Goal: Task Accomplishment & Management: Use online tool/utility

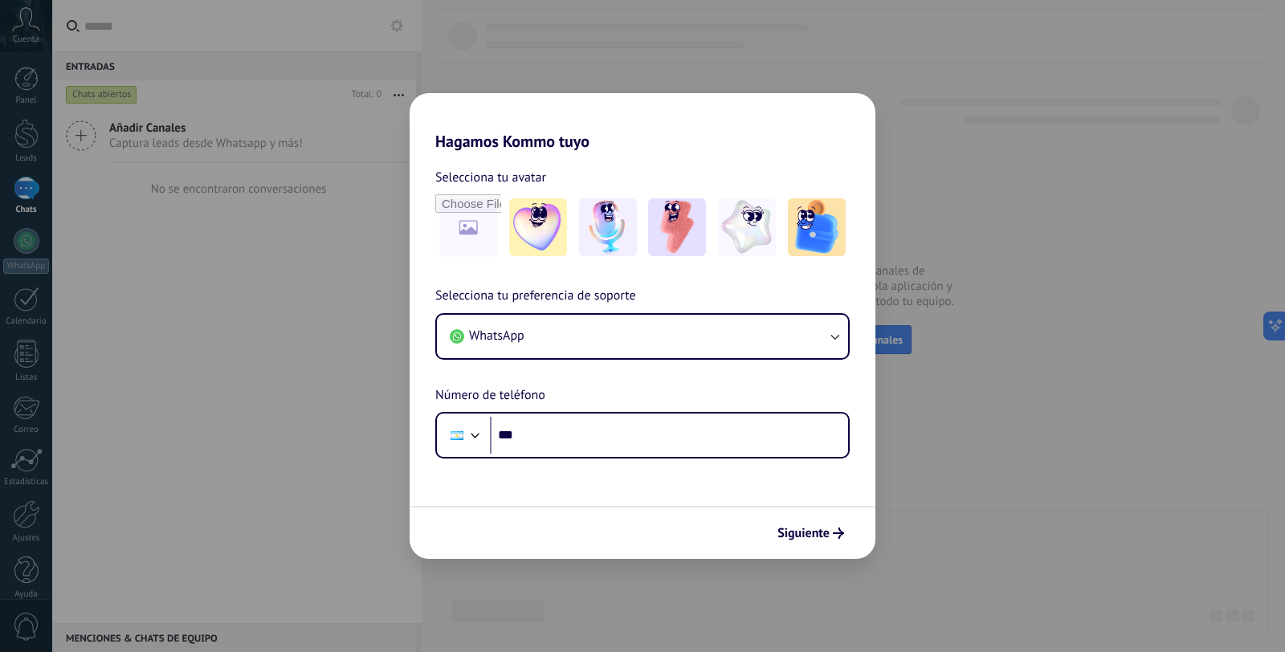
click at [334, 334] on div "Hagamos Kommo tuyo Selecciona tu avatar Selecciona tu preferencia de soporte Wh…" at bounding box center [642, 326] width 1285 height 652
click at [832, 533] on span "Siguiente" at bounding box center [811, 533] width 67 height 11
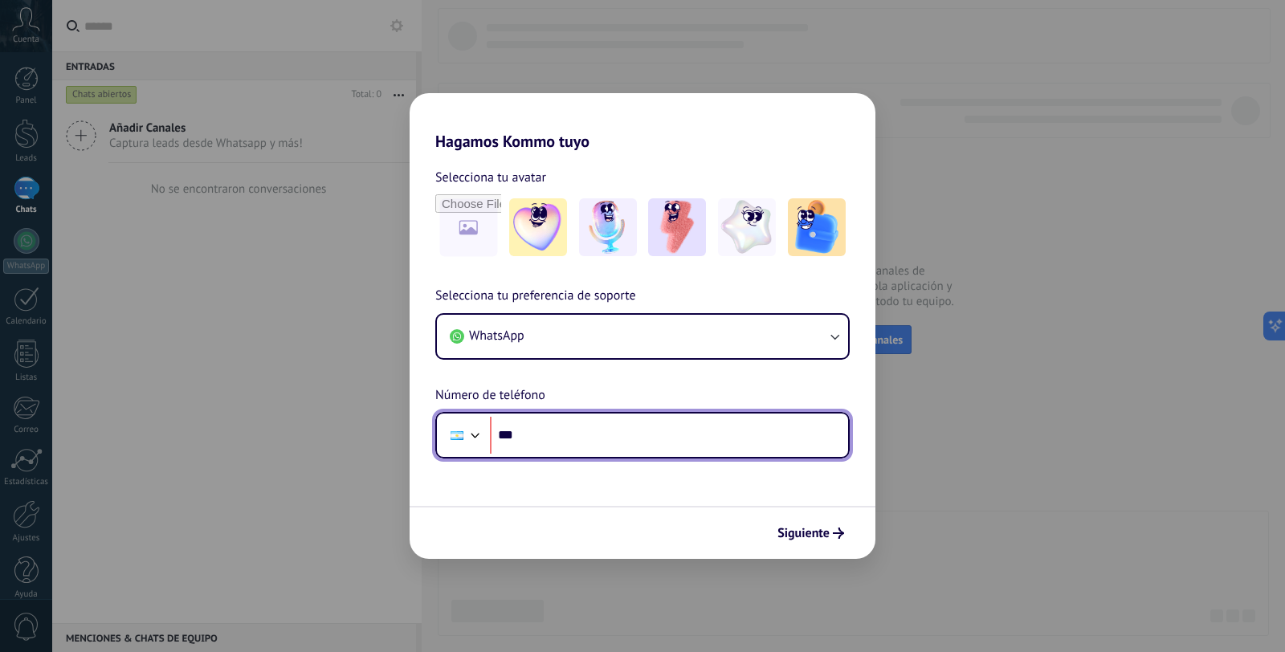
click at [612, 438] on input "***" at bounding box center [669, 435] width 358 height 37
type input "**********"
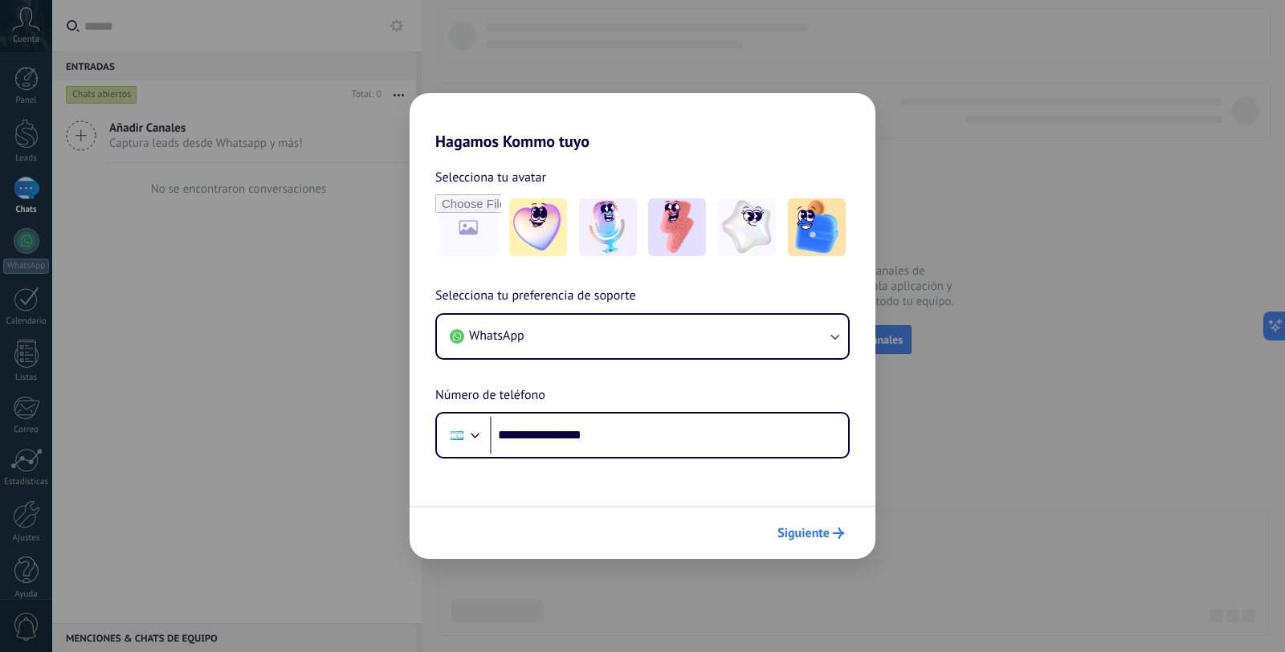
click at [830, 530] on span "Siguiente" at bounding box center [811, 533] width 67 height 11
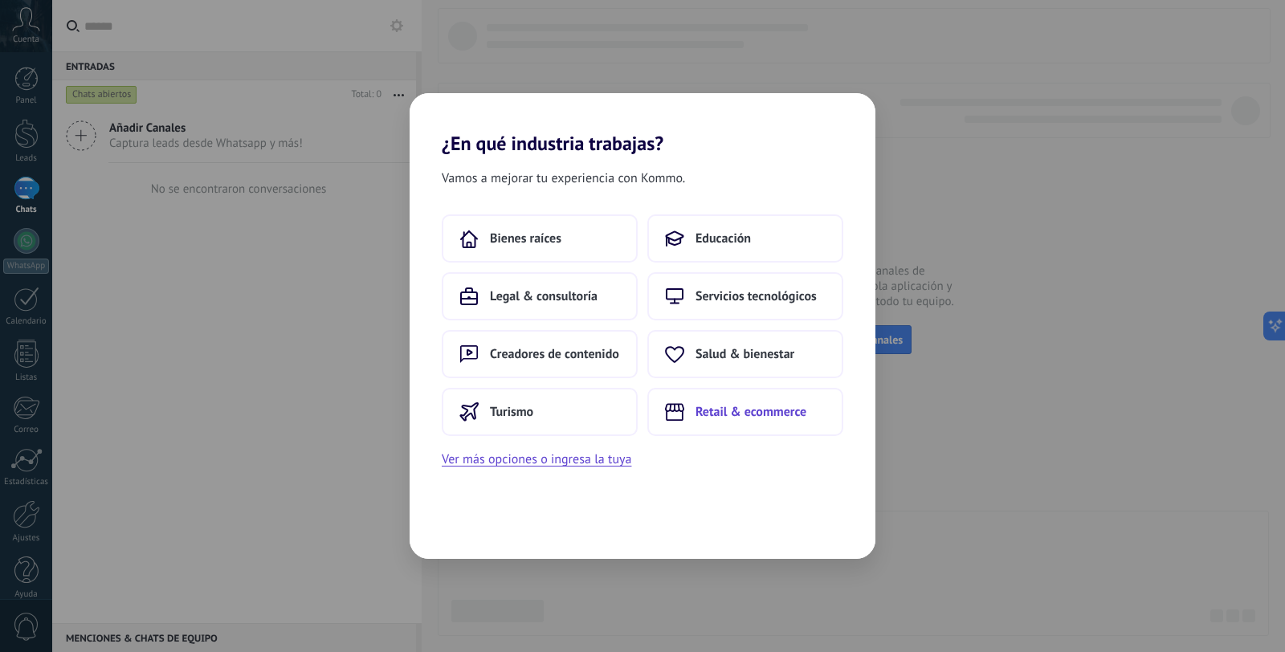
click at [731, 417] on span "Retail & ecommerce" at bounding box center [751, 412] width 111 height 16
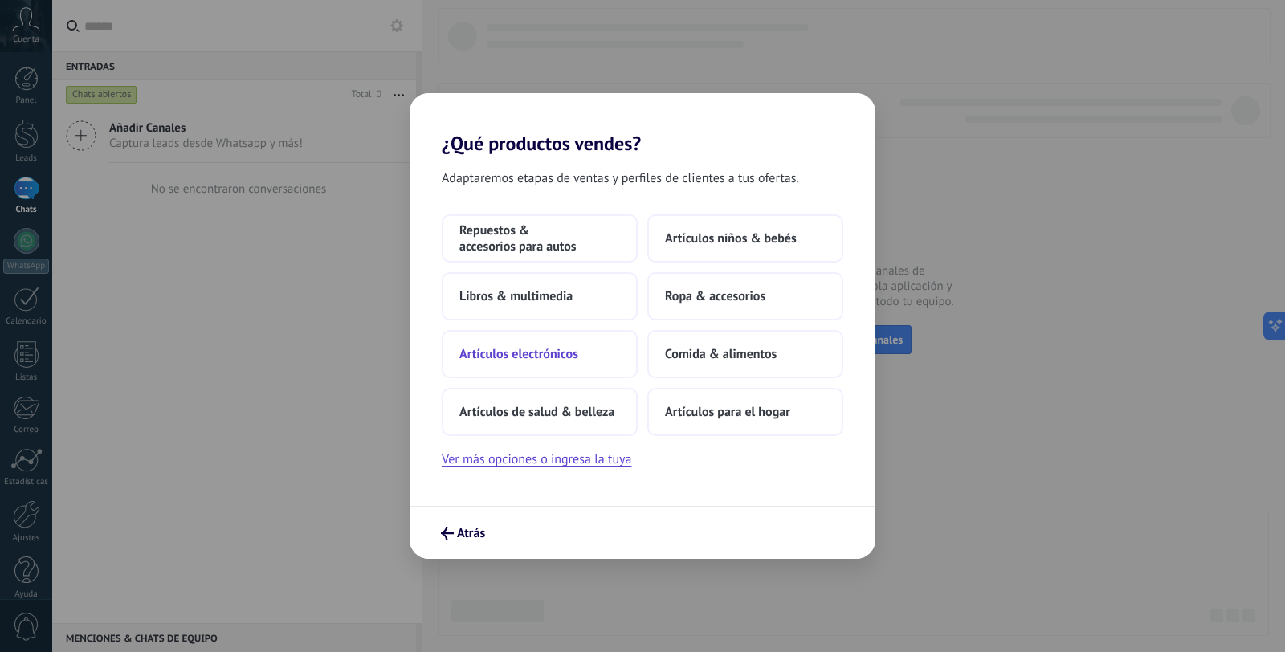
click at [578, 352] on span "Artículos electrónicos" at bounding box center [519, 354] width 119 height 16
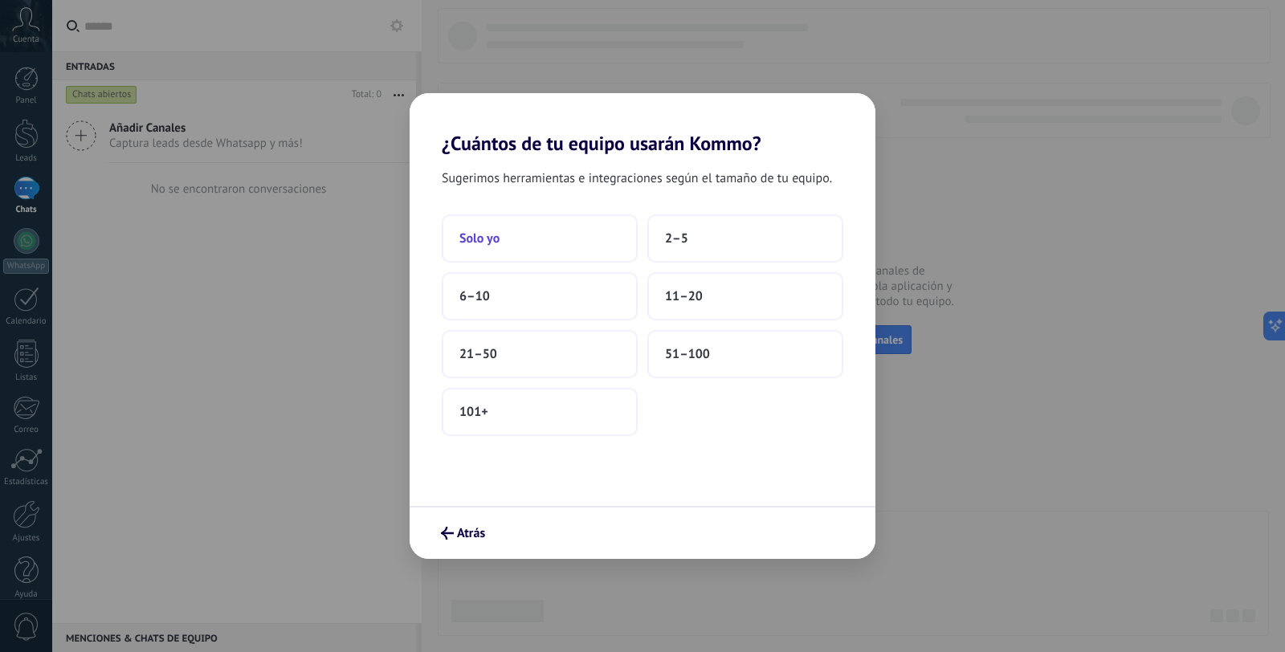
click at [488, 242] on span "Solo yo" at bounding box center [480, 239] width 40 height 16
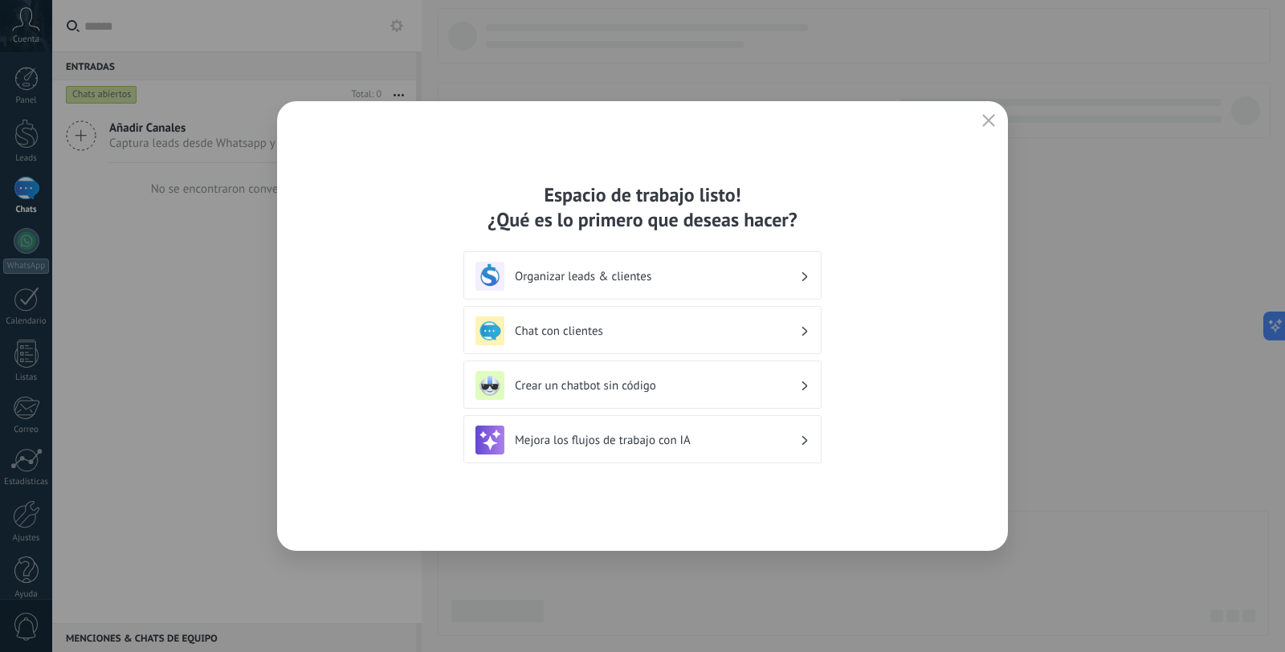
drag, startPoint x: 1076, startPoint y: 279, endPoint x: 1017, endPoint y: 178, distance: 117.4
click at [1072, 269] on div "Espacio de trabajo listo! ¿Qué es lo primero que deseas hacer? Organizar leads …" at bounding box center [642, 326] width 1285 height 652
click at [986, 123] on use "button" at bounding box center [989, 120] width 12 height 12
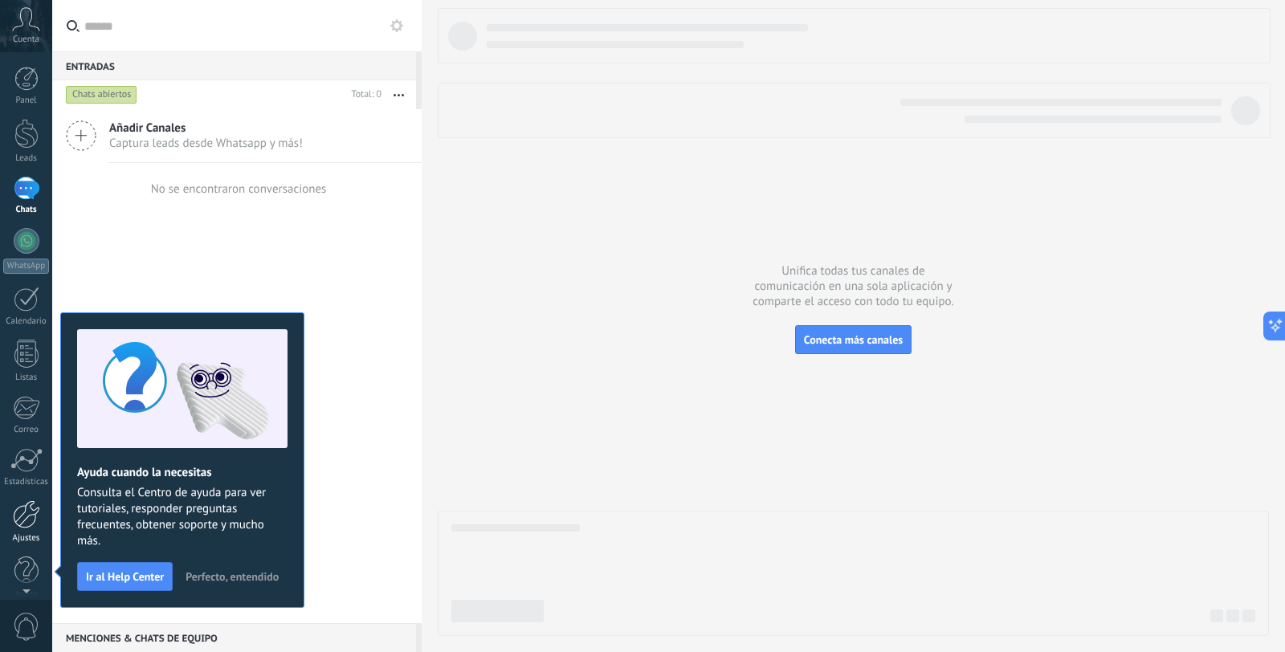
click at [38, 528] on div at bounding box center [26, 514] width 27 height 28
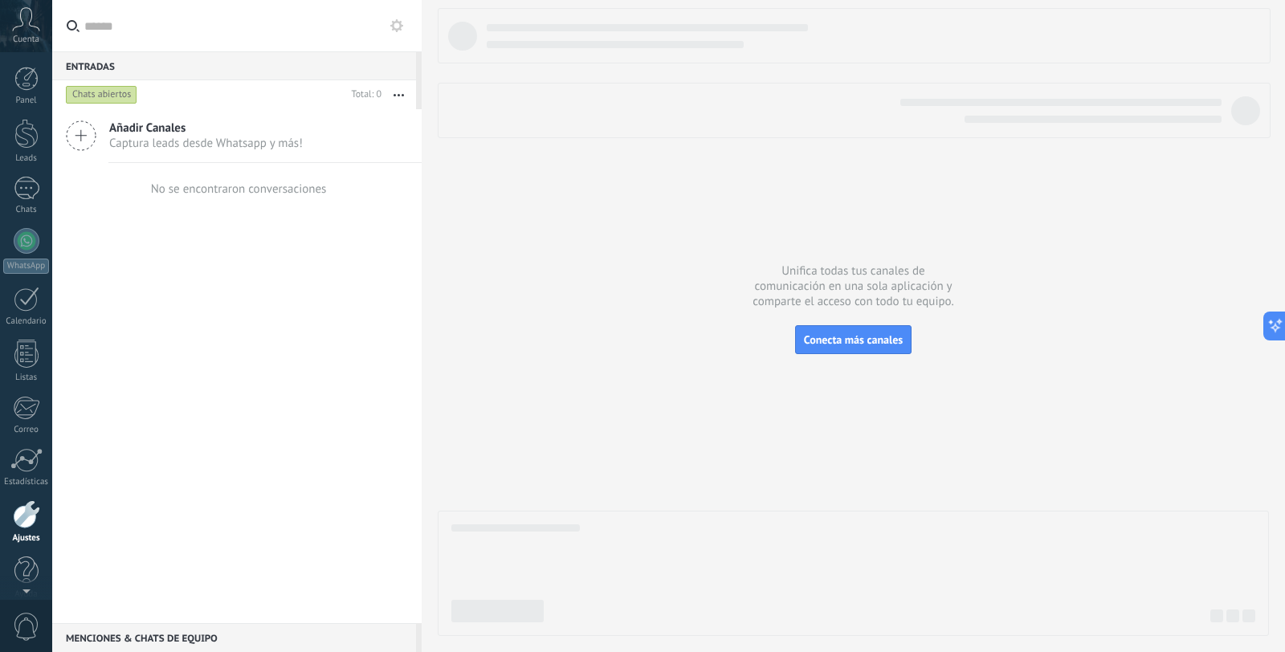
scroll to position [16, 0]
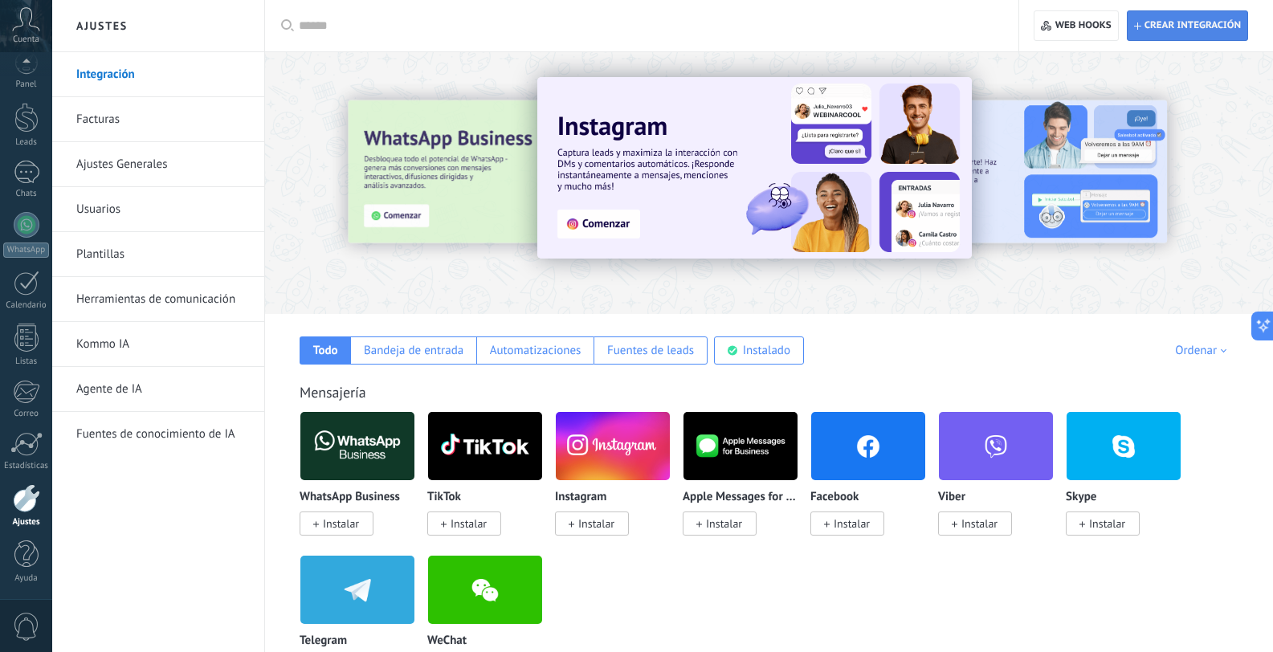
click at [1166, 19] on span "Crear integración" at bounding box center [1193, 25] width 96 height 13
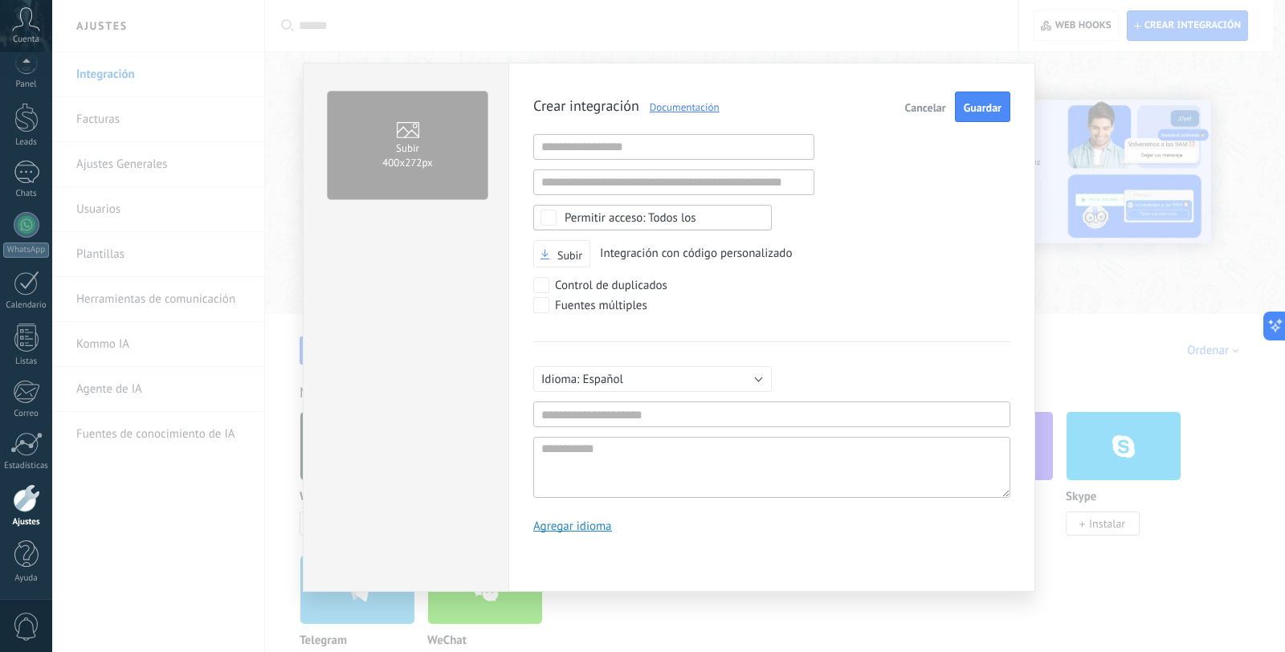
scroll to position [15, 0]
click at [631, 153] on input "text" at bounding box center [673, 147] width 281 height 26
click at [767, 191] on input "text" at bounding box center [673, 183] width 281 height 26
click at [954, 232] on div "Crear integración Documentación Cancelar Guardar URL inválida URL inválida Ning…" at bounding box center [771, 319] width 477 height 454
click at [696, 214] on span "Todos los" at bounding box center [658, 218] width 186 height 12
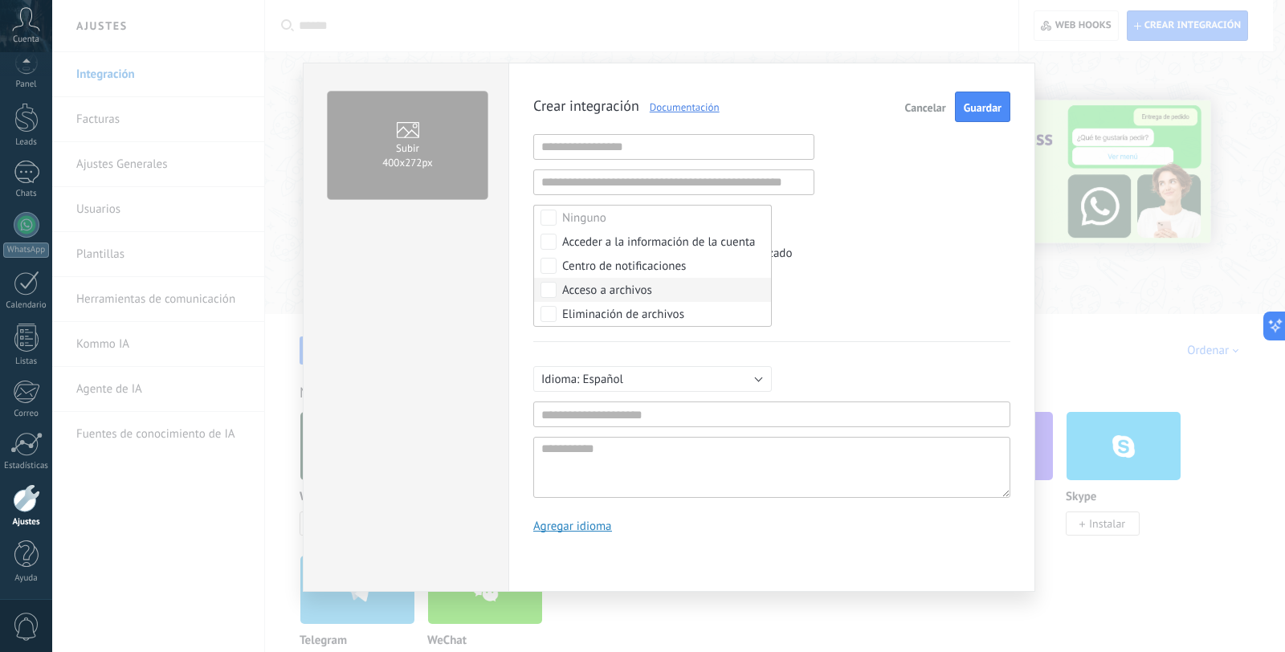
click at [995, 336] on div "Crear integración Documentación Cancelar Guardar URL inválida URL inválida Ning…" at bounding box center [771, 319] width 477 height 454
click at [613, 311] on div "Fuentes múltiples" at bounding box center [601, 306] width 92 height 16
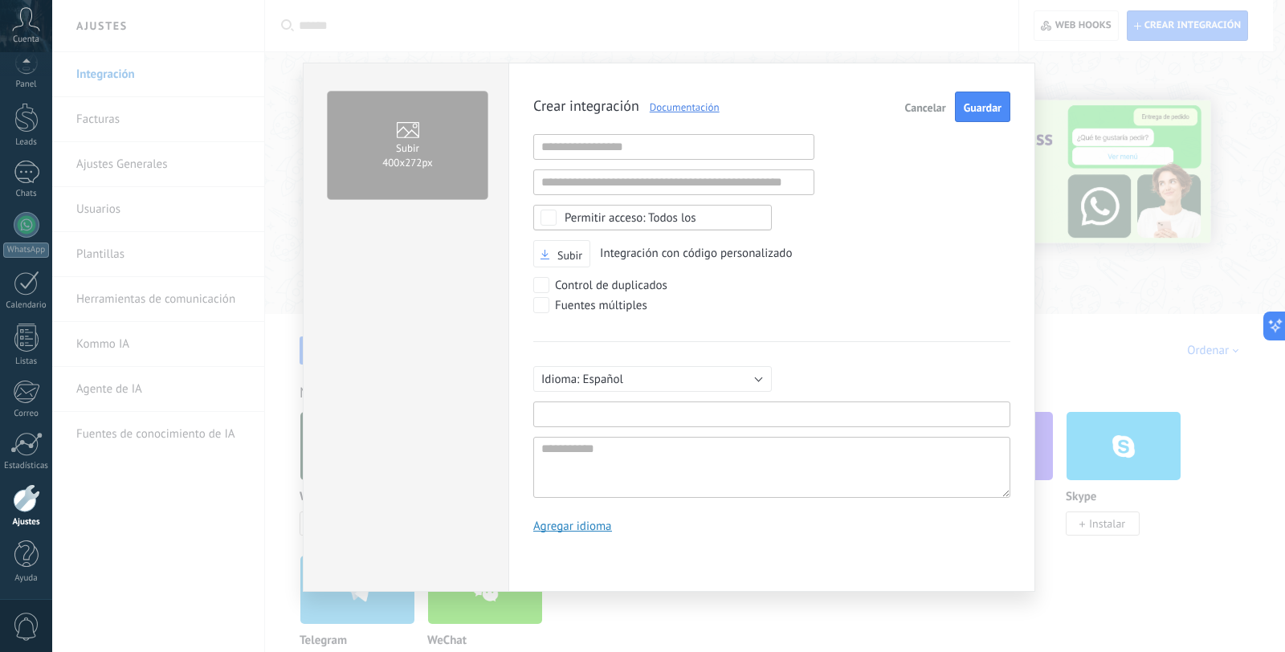
click at [620, 411] on input "text" at bounding box center [771, 415] width 477 height 26
type input "*"
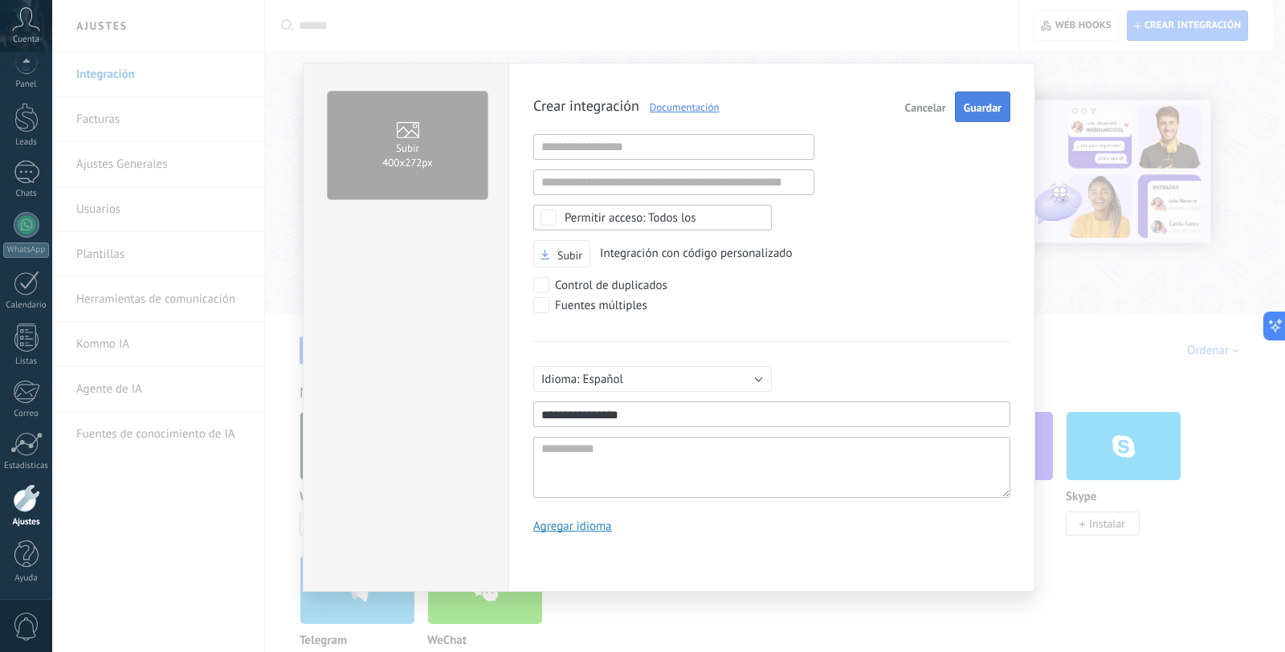
type input "**********"
click at [973, 114] on button "Guardar" at bounding box center [982, 107] width 55 height 31
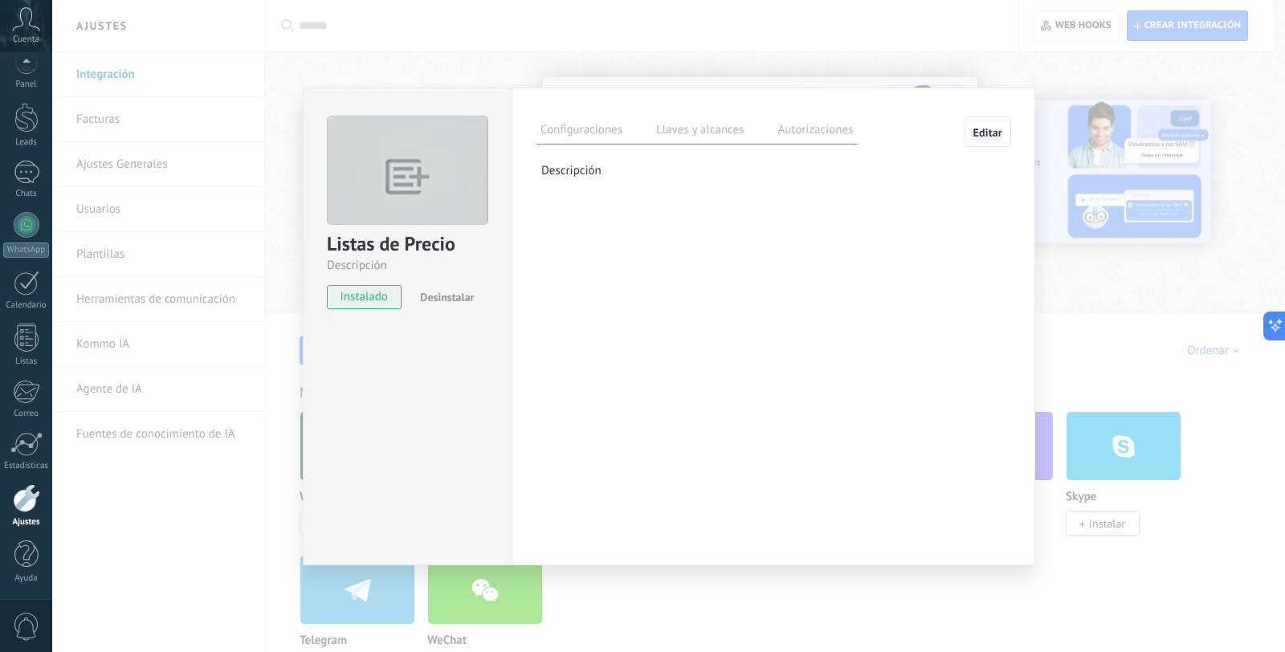
click at [686, 133] on label "Llaves y alcances" at bounding box center [700, 132] width 96 height 23
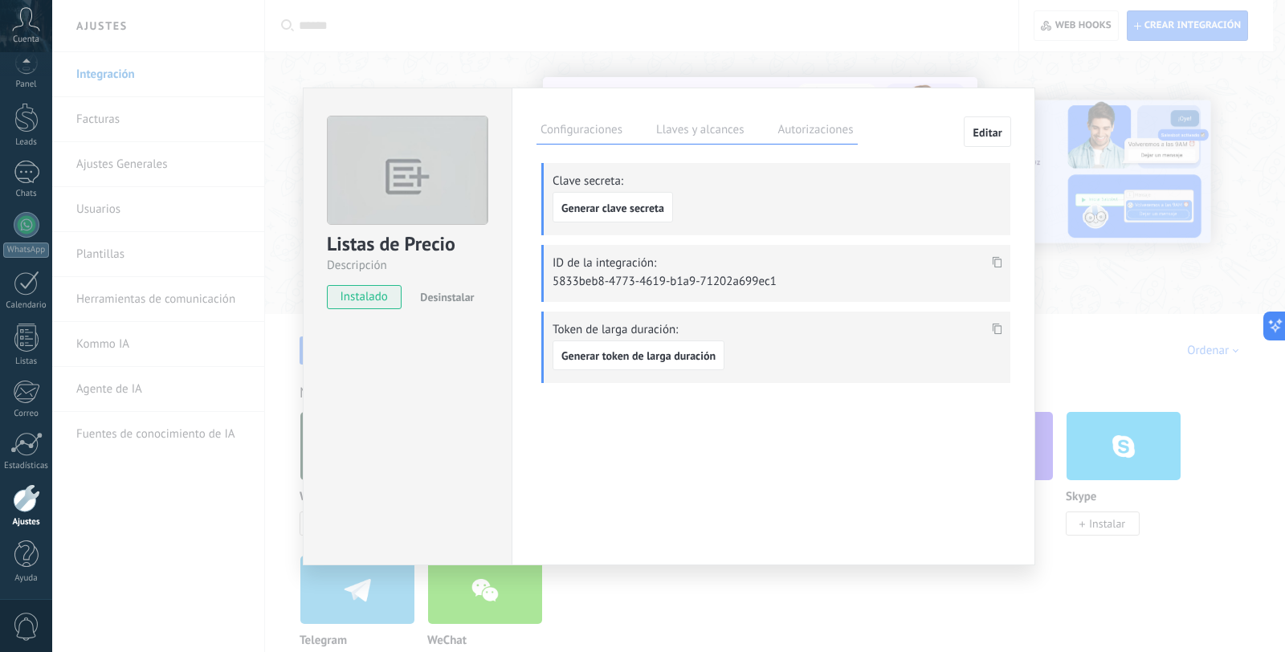
click at [786, 129] on label "Autorizaciones" at bounding box center [816, 132] width 84 height 23
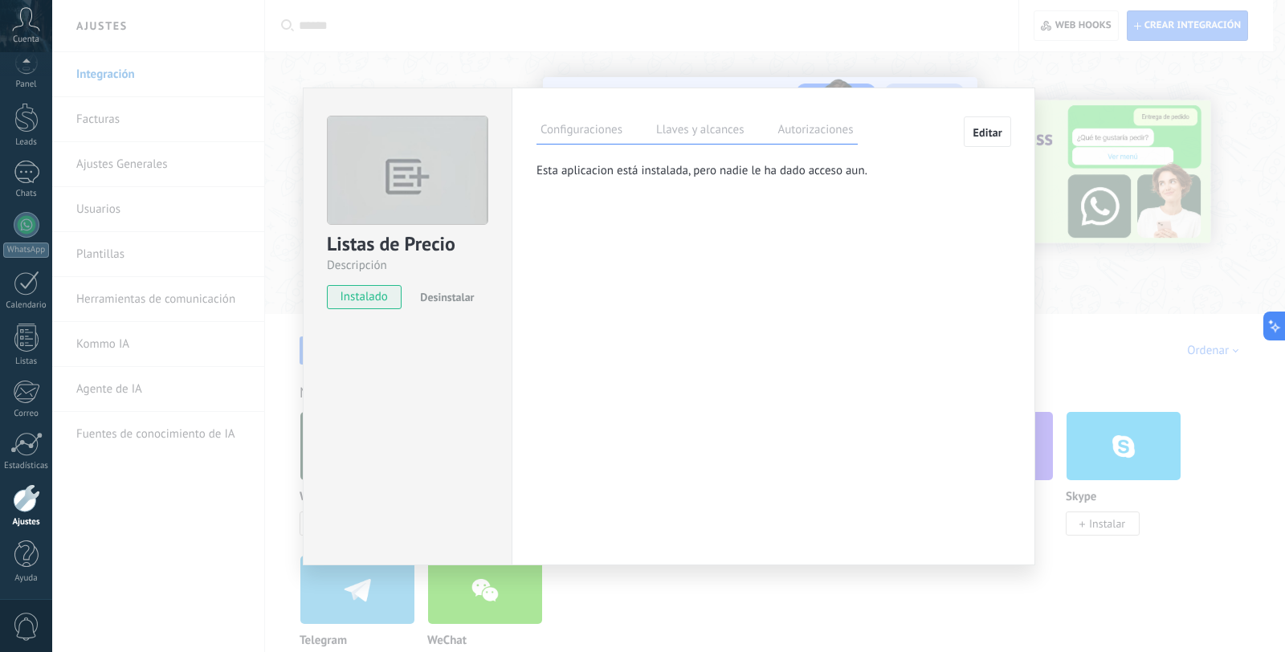
click at [705, 132] on label "Llaves y alcances" at bounding box center [700, 132] width 96 height 23
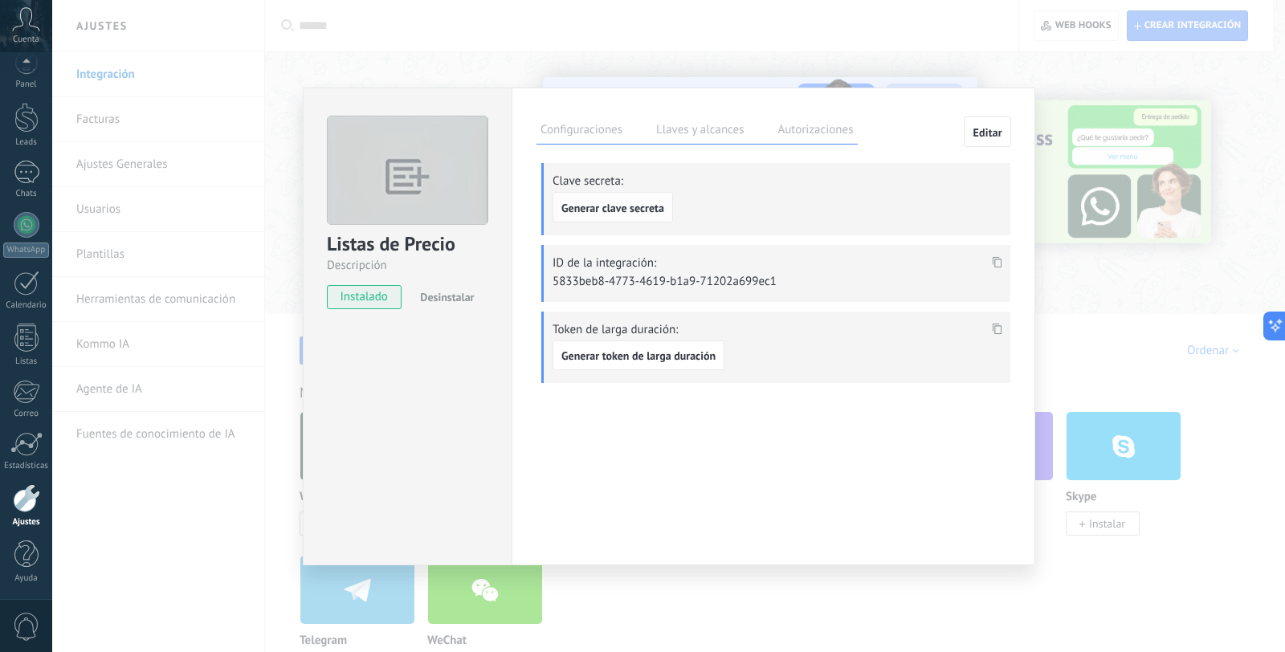
click at [635, 204] on span "Generar clave secreta" at bounding box center [613, 207] width 103 height 11
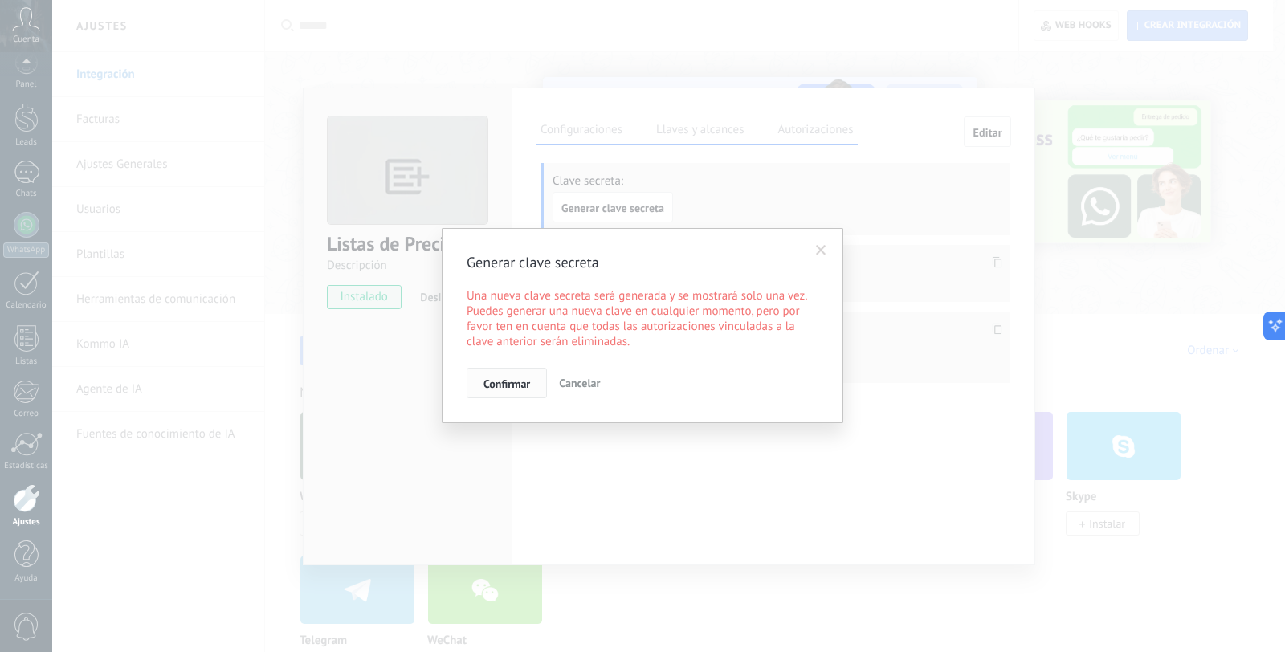
click at [523, 382] on span "Confirmar" at bounding box center [507, 383] width 47 height 11
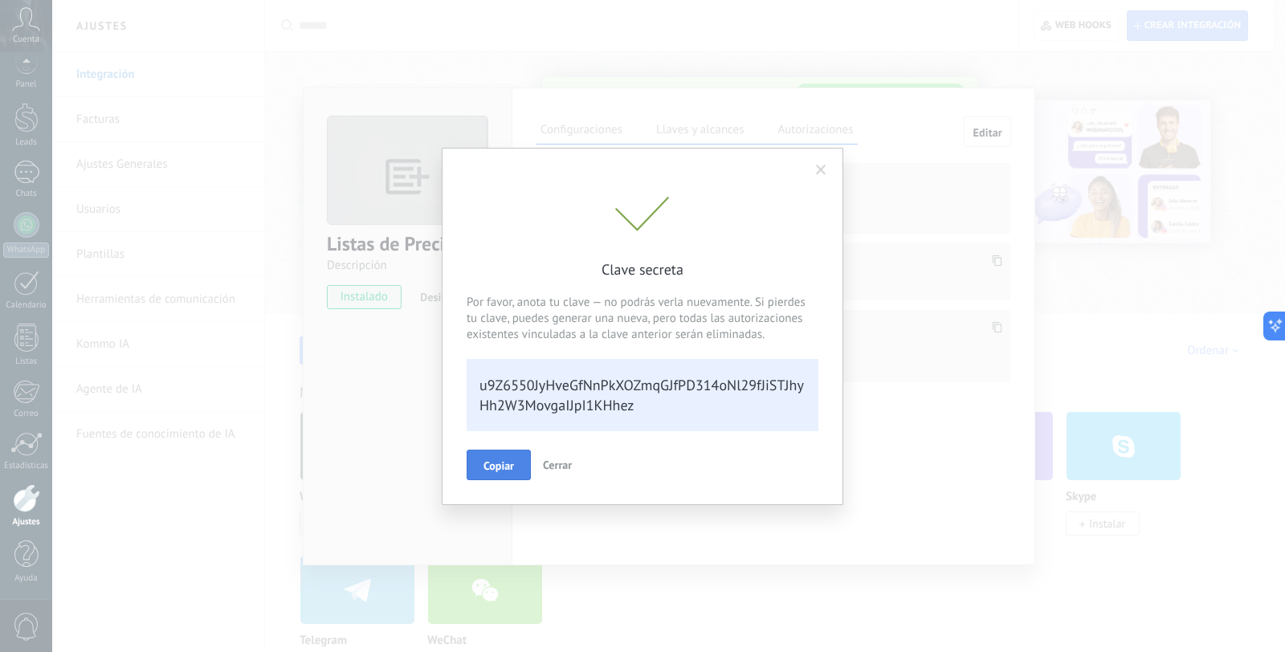
click at [500, 467] on span "Copiar" at bounding box center [499, 465] width 31 height 11
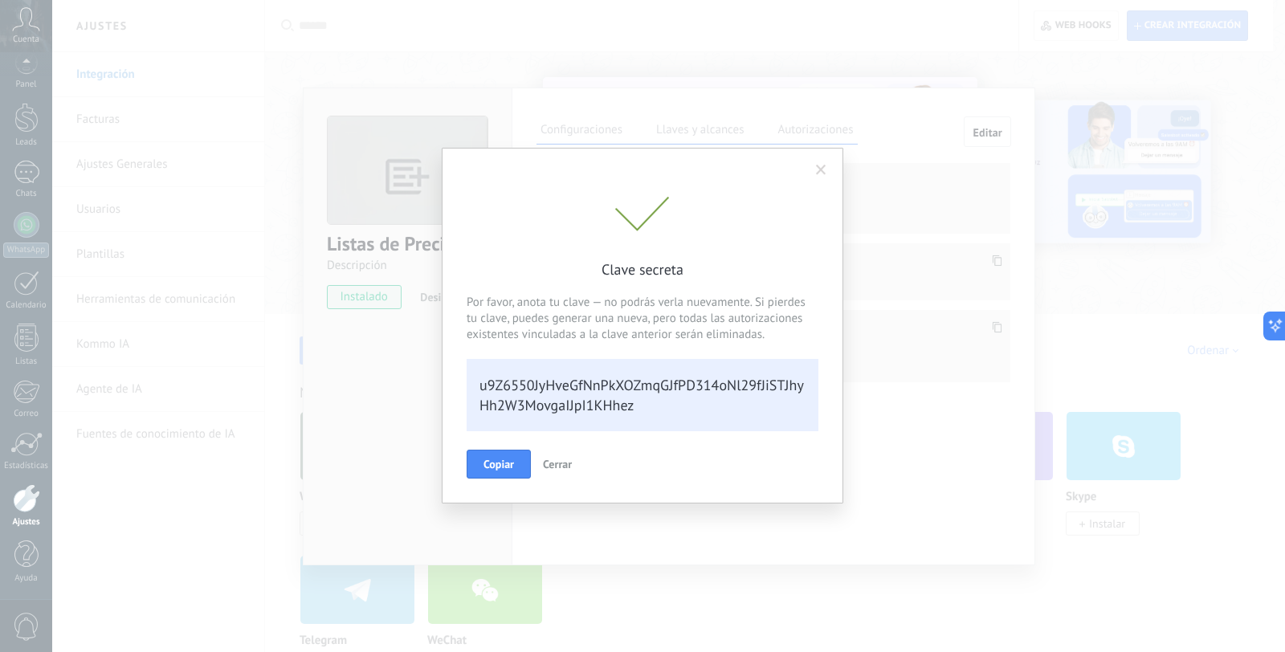
click at [556, 463] on span "Cerrar" at bounding box center [557, 464] width 29 height 14
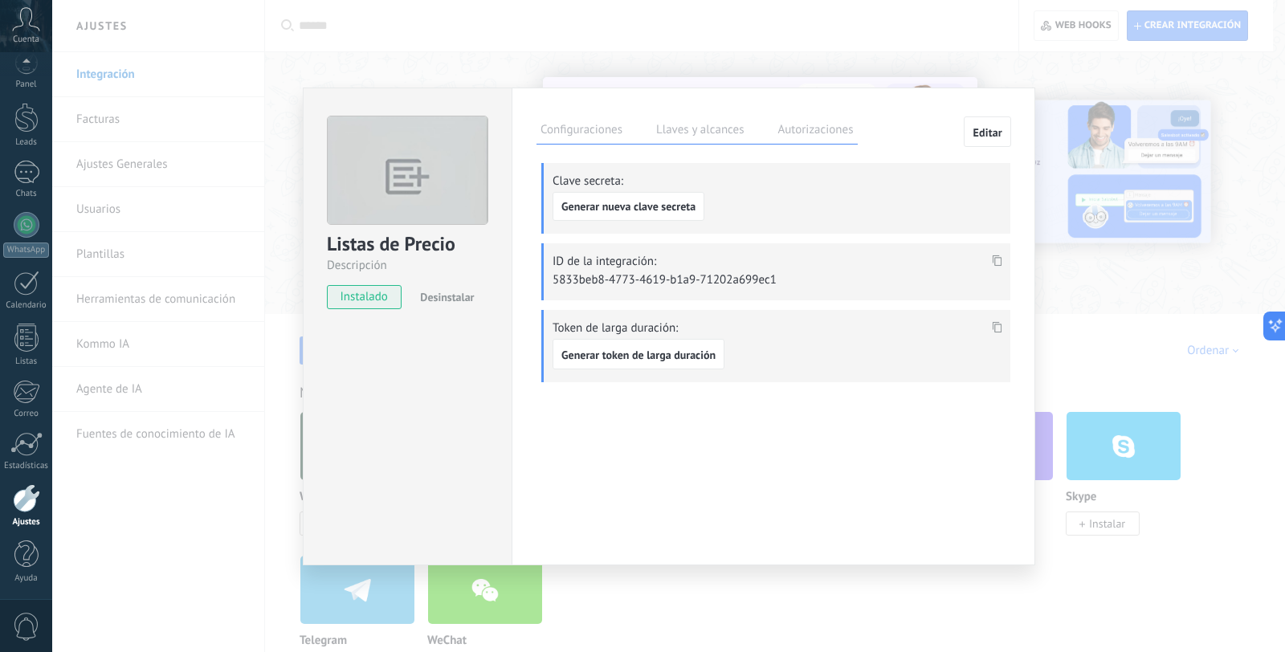
click at [997, 267] on span at bounding box center [997, 266] width 18 height 14
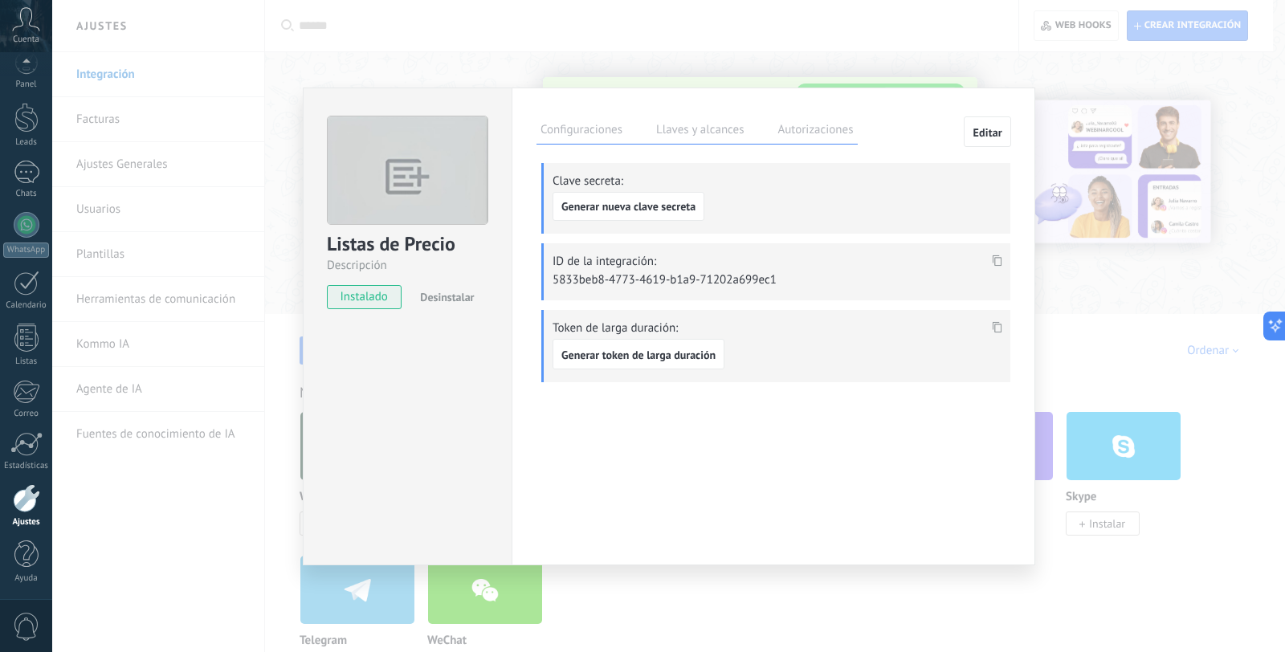
click at [793, 137] on label "Autorizaciones" at bounding box center [816, 132] width 84 height 23
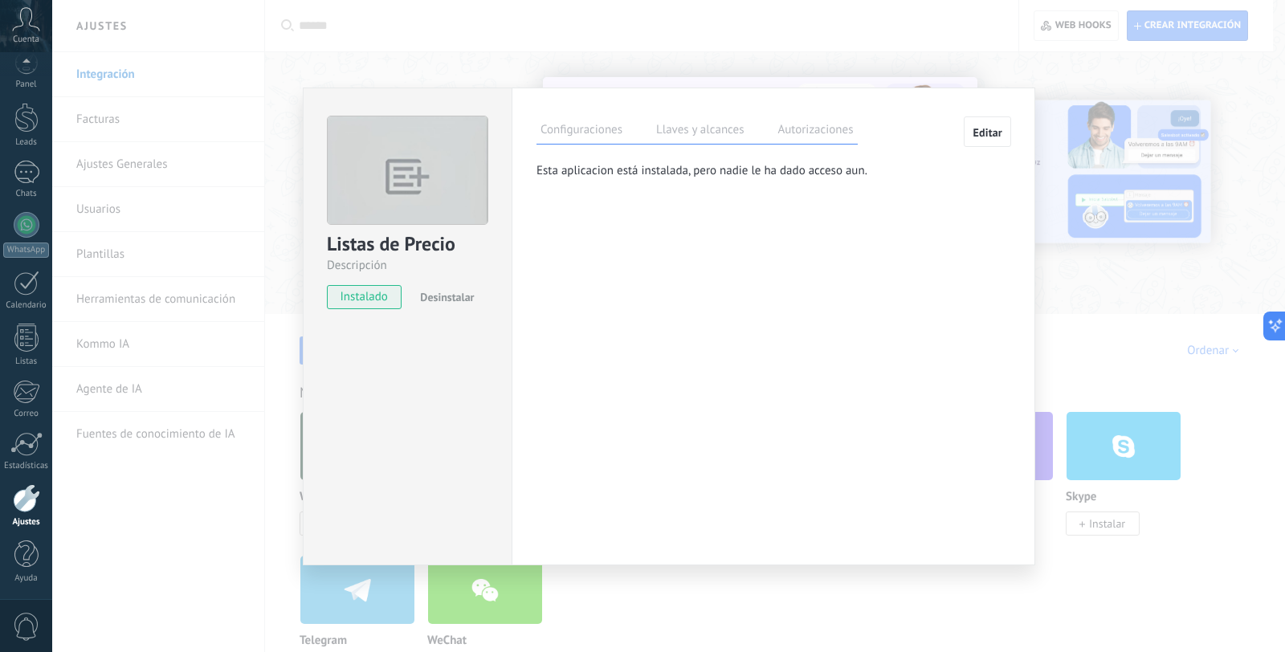
click at [989, 137] on span "Editar" at bounding box center [988, 132] width 30 height 11
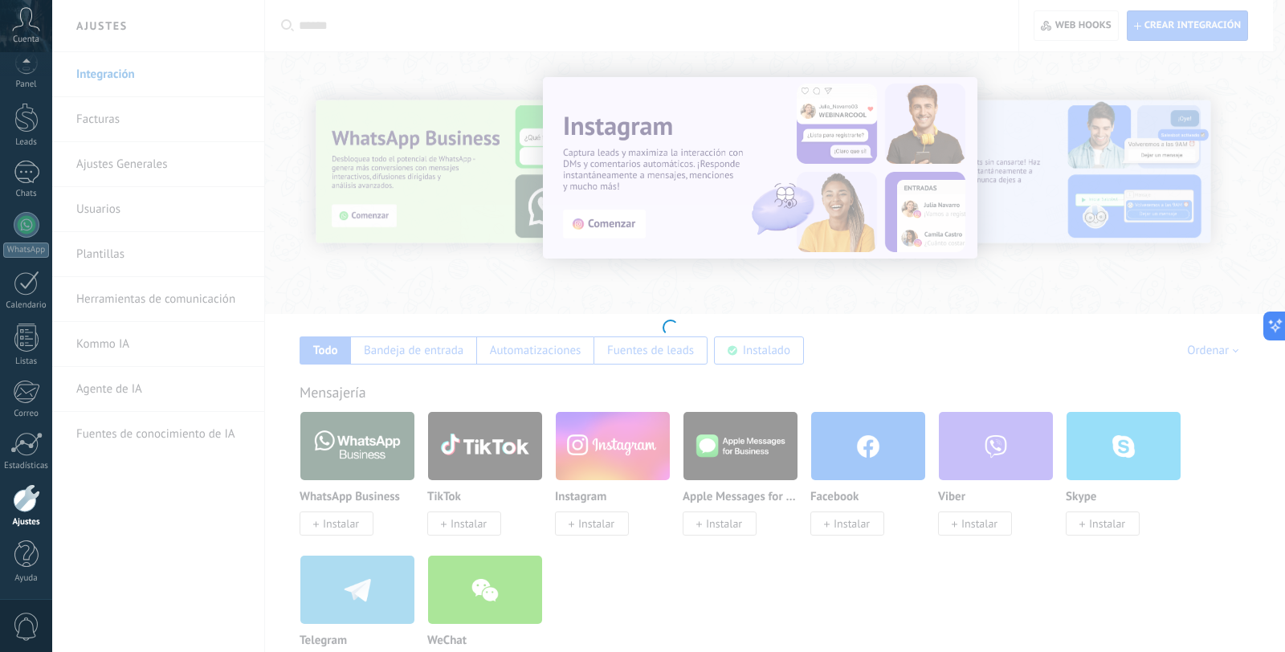
type textarea "**********"
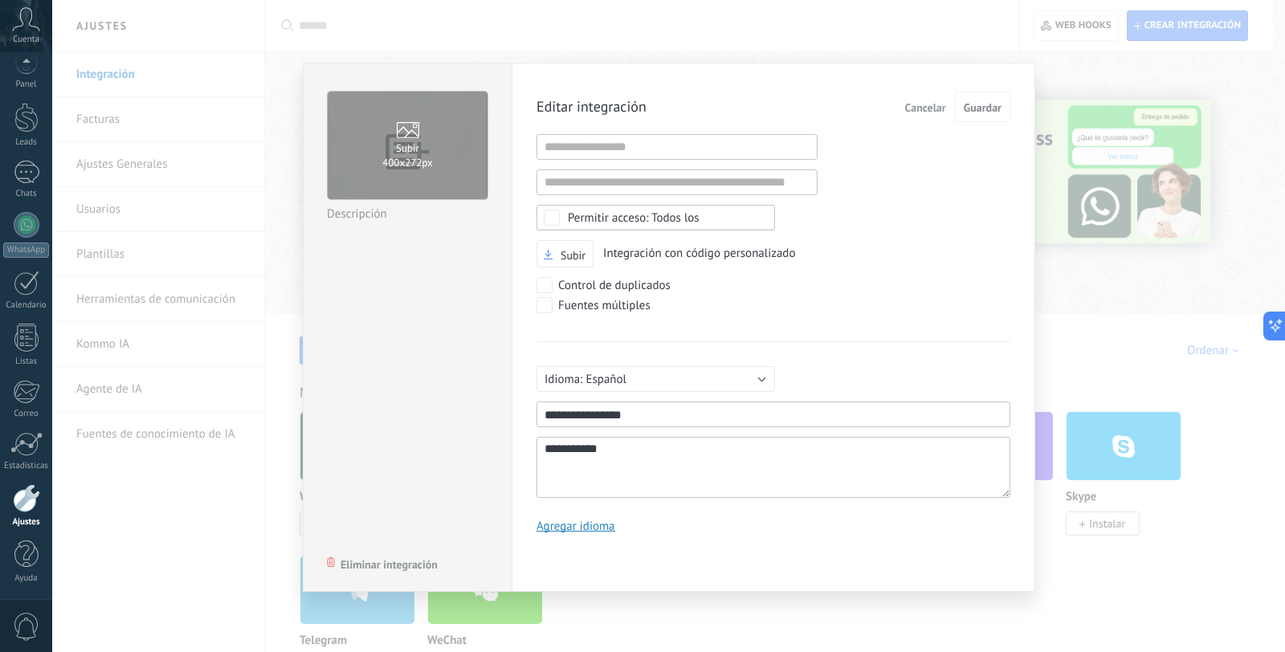
click at [913, 109] on span "Cancelar" at bounding box center [925, 107] width 41 height 11
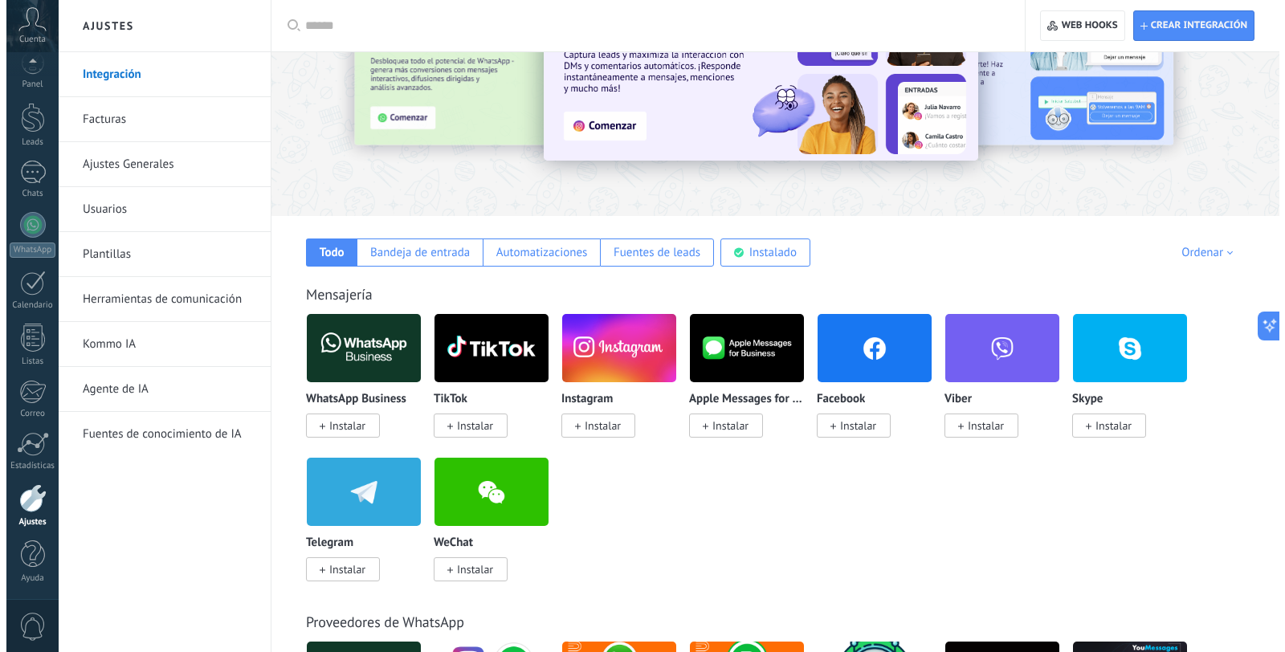
scroll to position [0, 0]
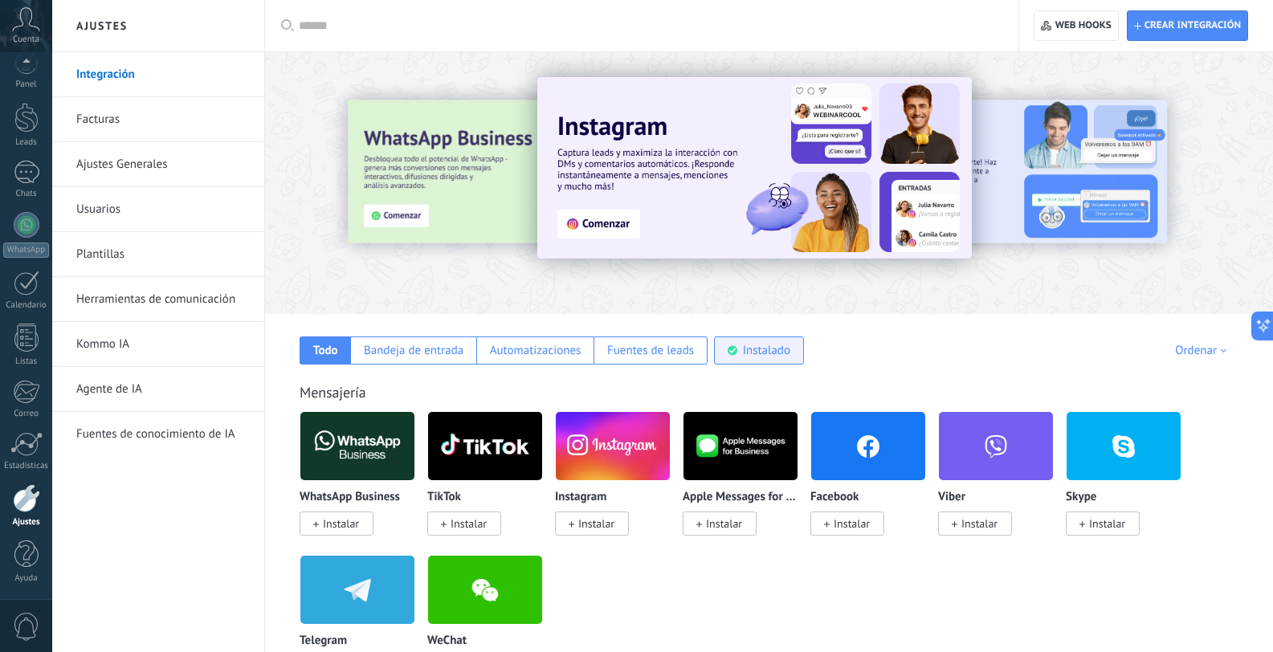
click at [747, 346] on div "Instalado" at bounding box center [766, 350] width 47 height 15
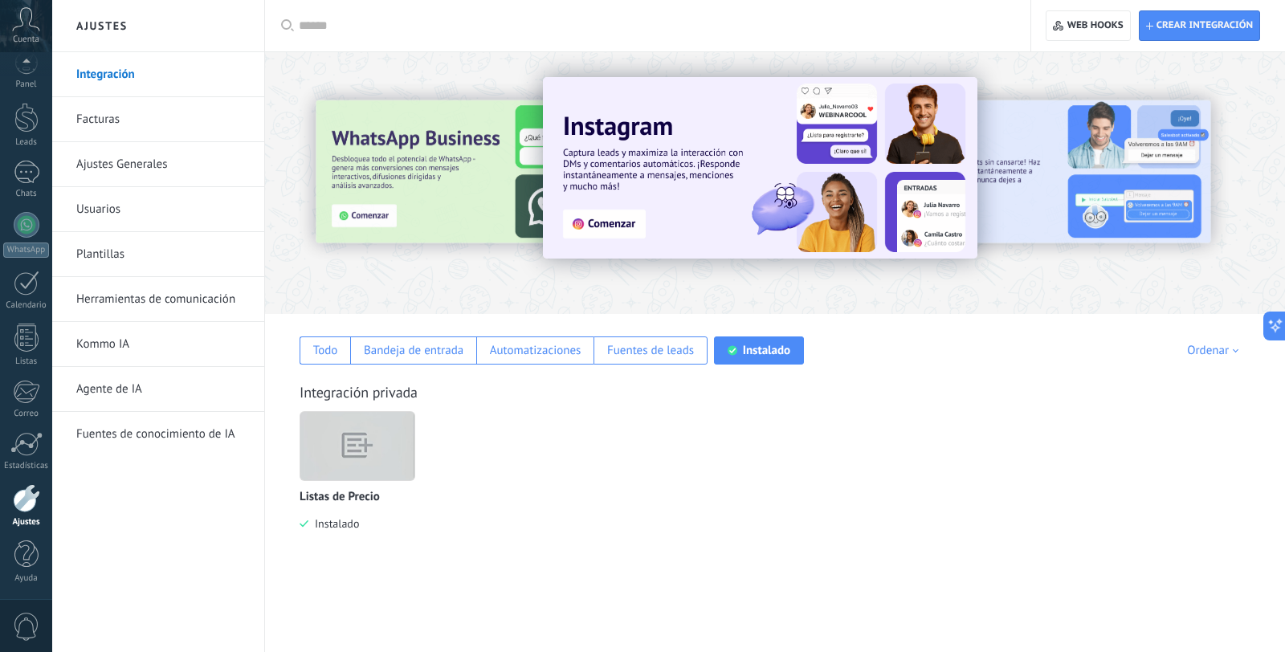
click at [338, 443] on img at bounding box center [357, 446] width 114 height 88
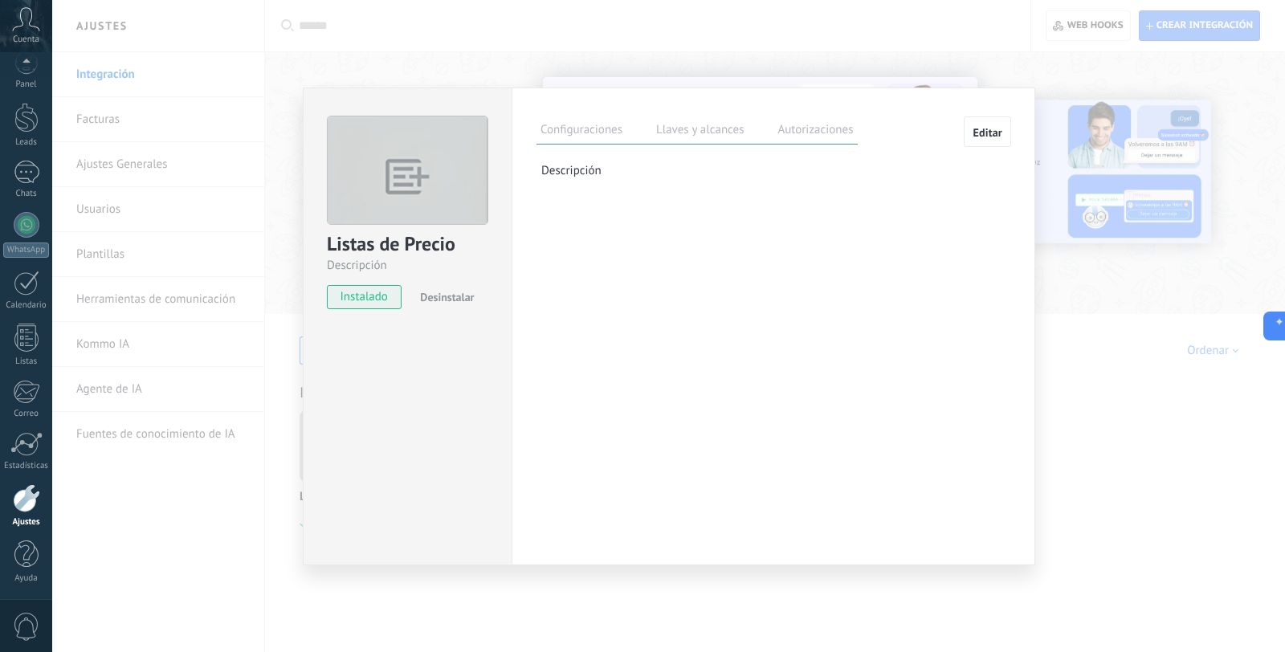
click at [698, 129] on label "Llaves y alcances" at bounding box center [700, 132] width 96 height 23
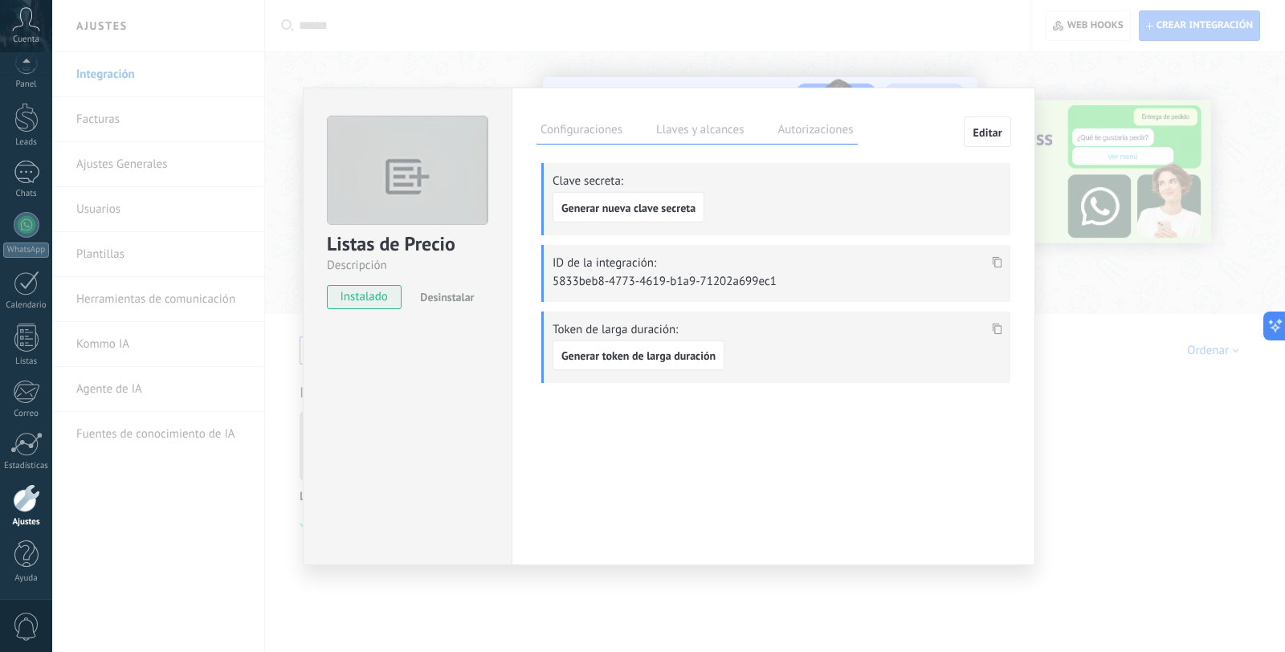
click at [604, 133] on label "Configuraciones" at bounding box center [582, 132] width 90 height 23
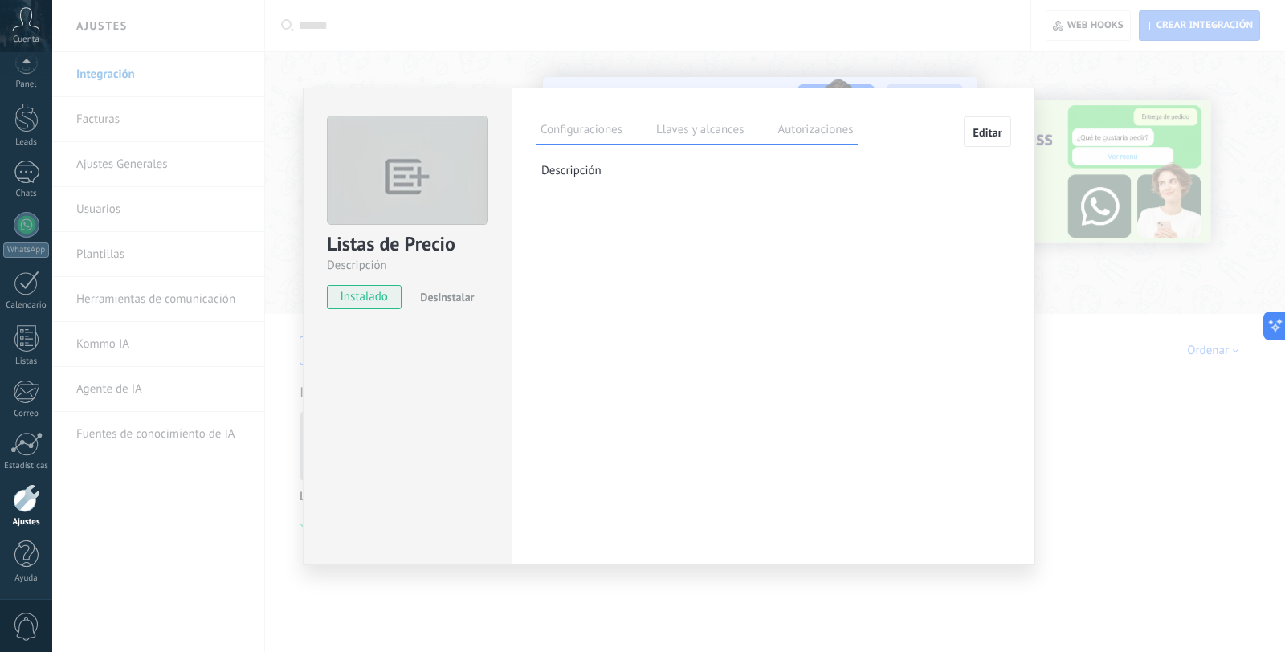
click at [713, 127] on label "Llaves y alcances" at bounding box center [700, 132] width 96 height 23
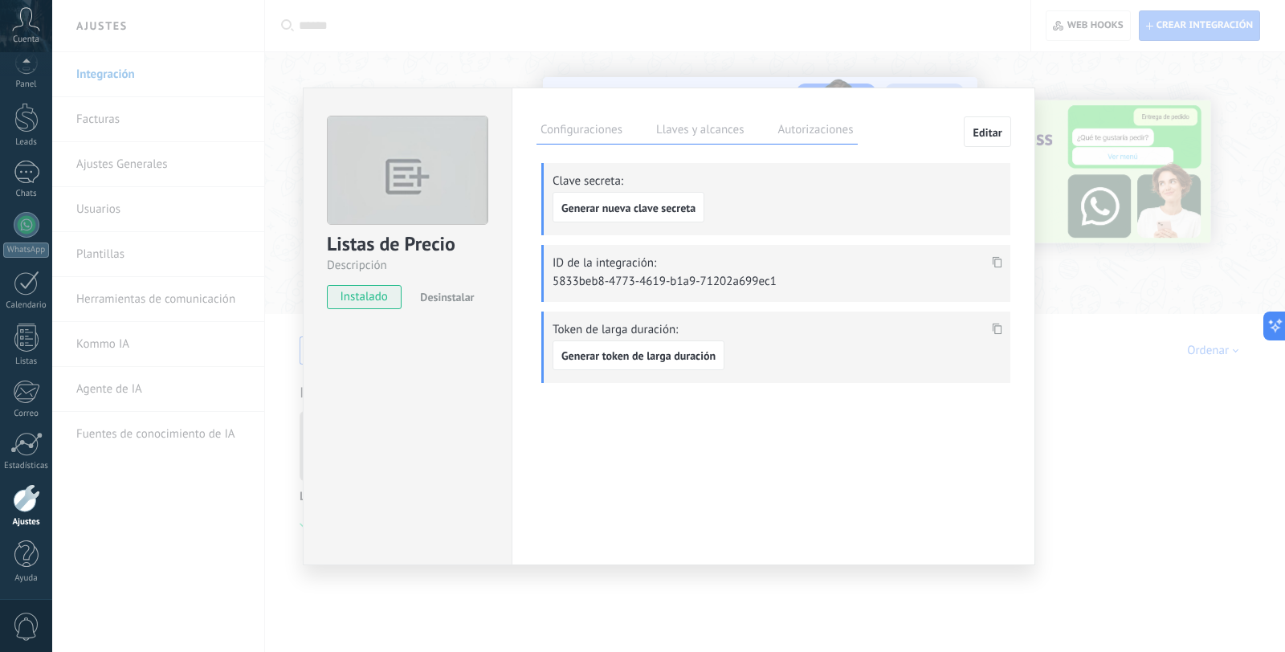
click at [797, 139] on label "Autorizaciones" at bounding box center [816, 132] width 84 height 23
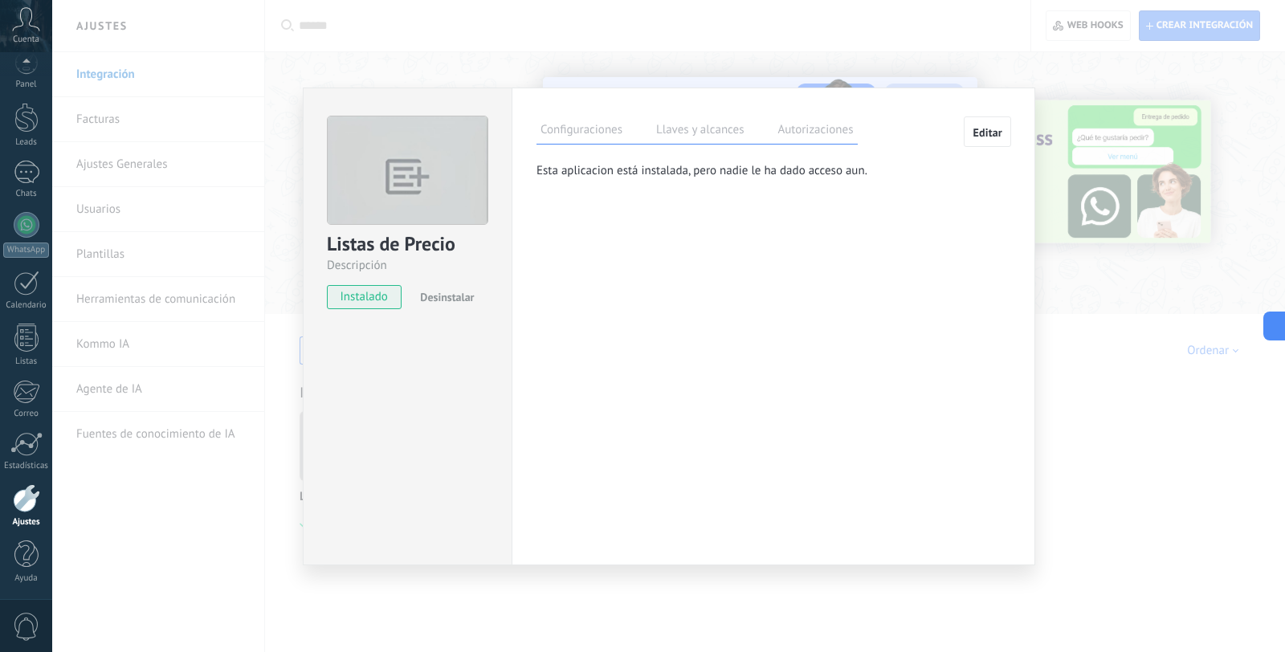
click at [731, 127] on label "Llaves y alcances" at bounding box center [700, 132] width 96 height 23
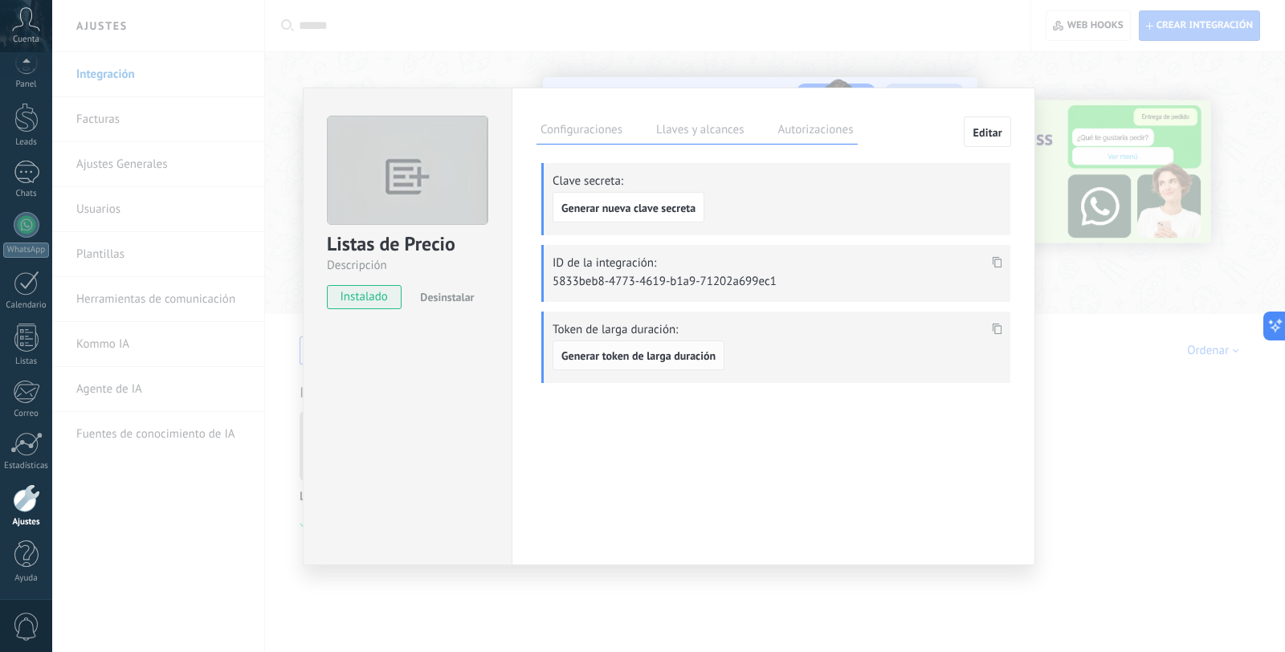
click at [661, 354] on span "Generar token de larga duración" at bounding box center [639, 355] width 154 height 11
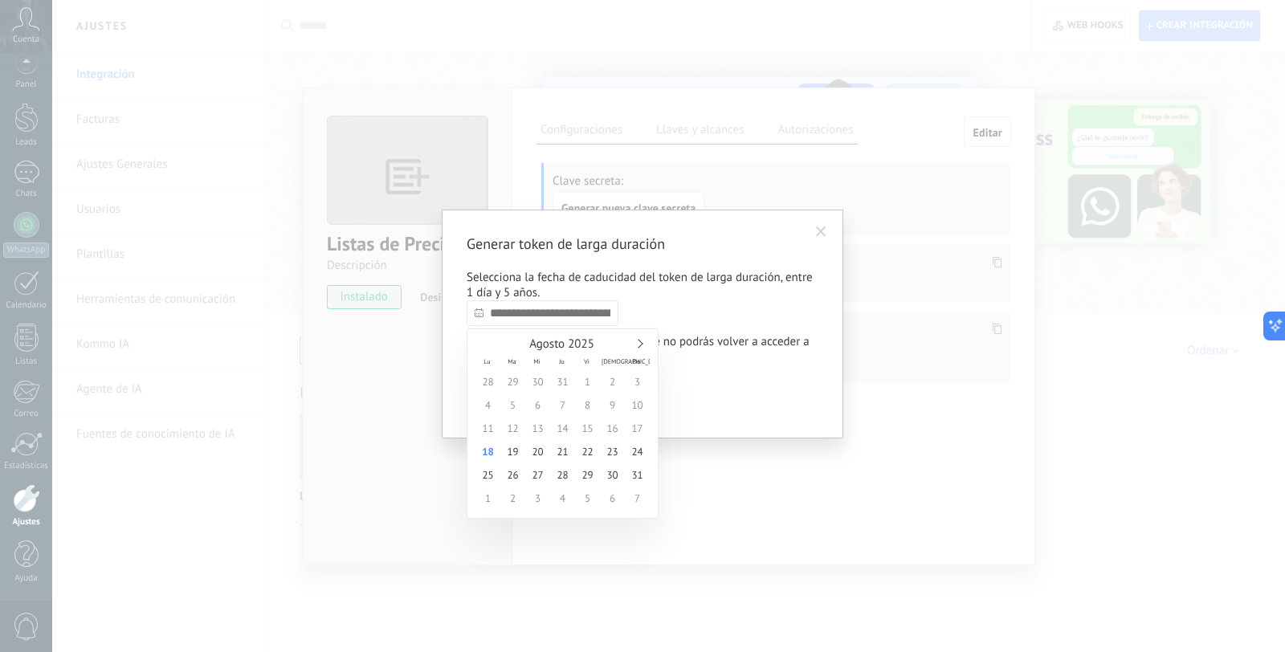
click at [532, 314] on input "text" at bounding box center [543, 313] width 152 height 26
click at [640, 345] on link at bounding box center [638, 343] width 9 height 9
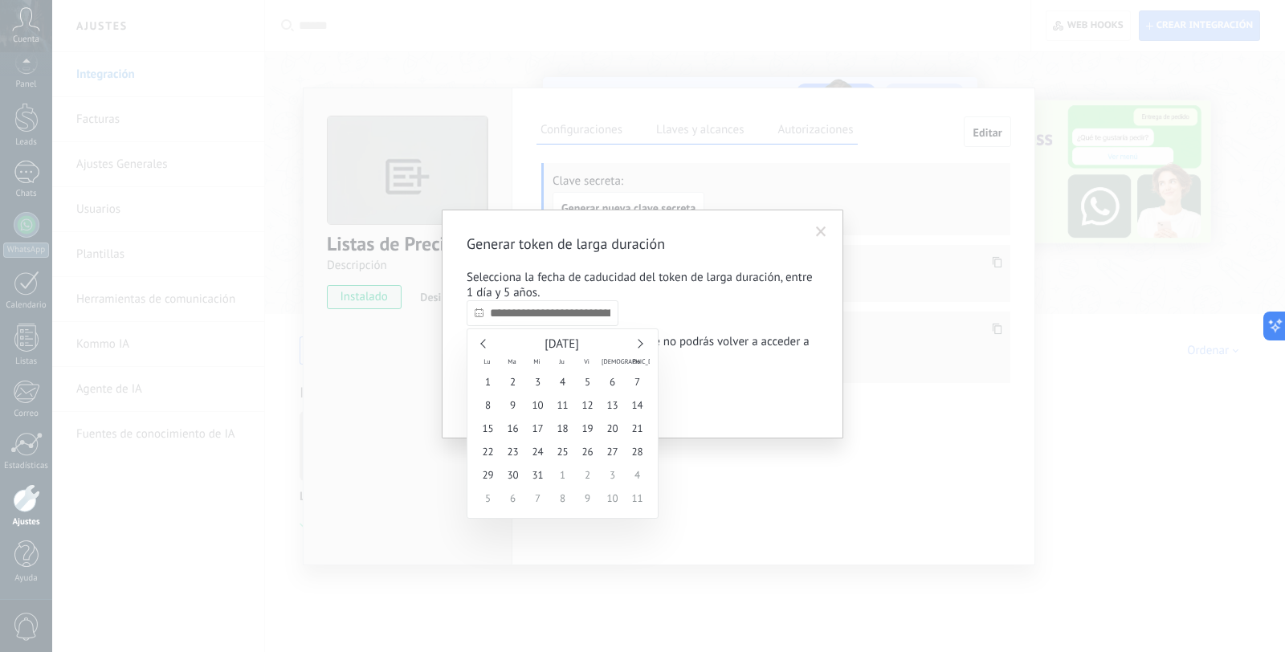
click at [640, 345] on link at bounding box center [638, 343] width 9 height 9
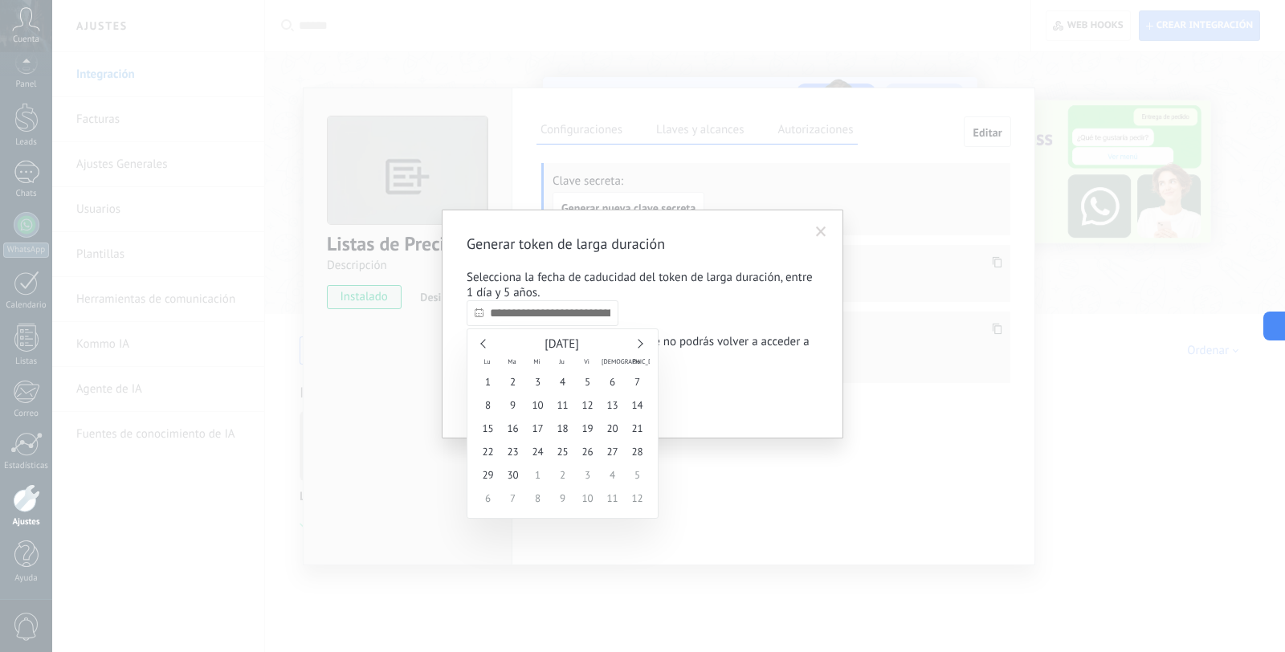
click at [640, 345] on link at bounding box center [638, 343] width 9 height 9
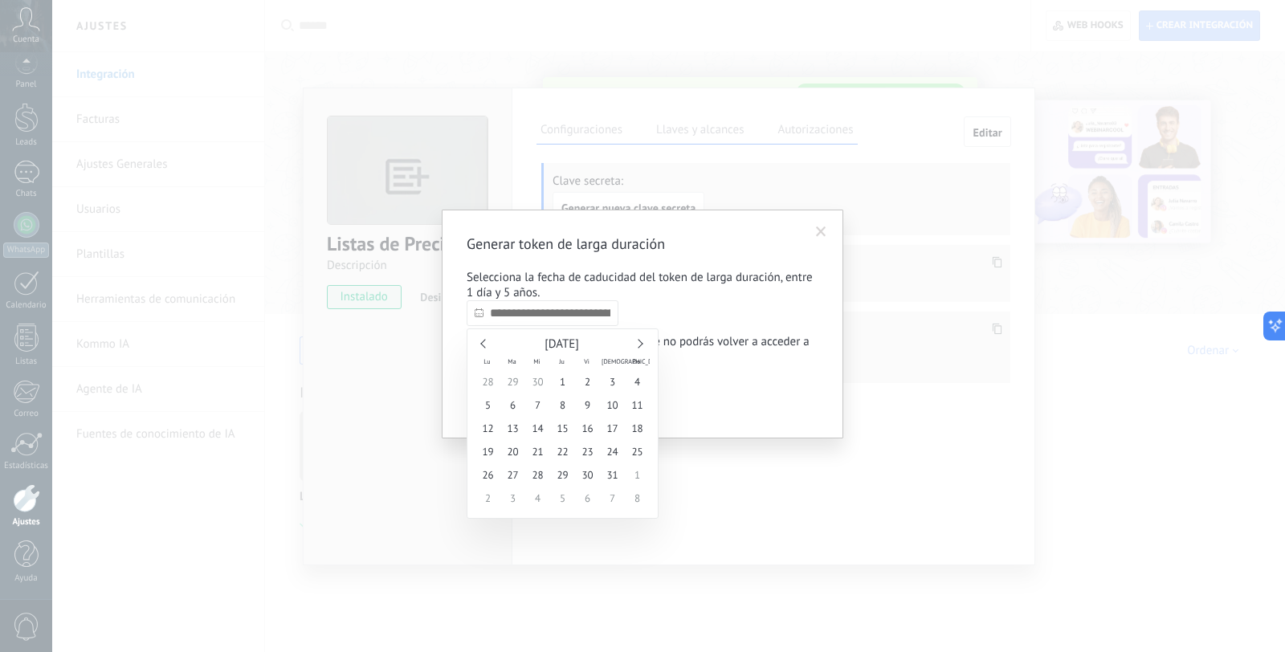
click at [640, 345] on link at bounding box center [638, 343] width 9 height 9
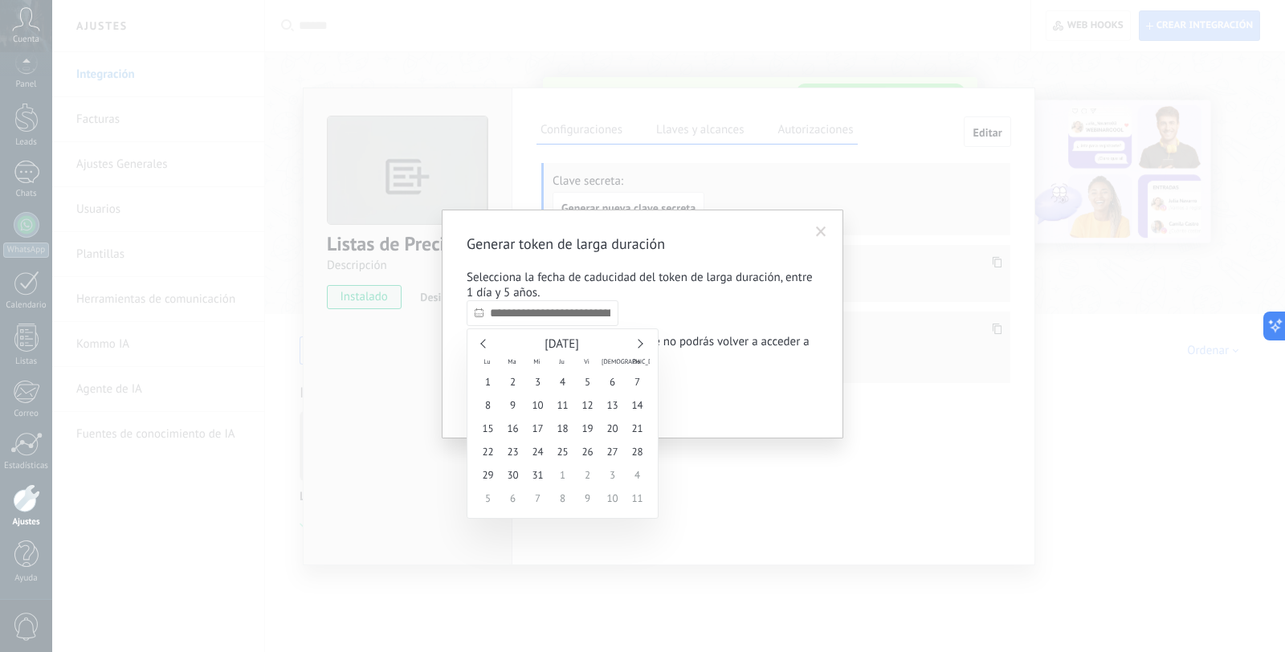
click at [640, 345] on link at bounding box center [638, 343] width 9 height 9
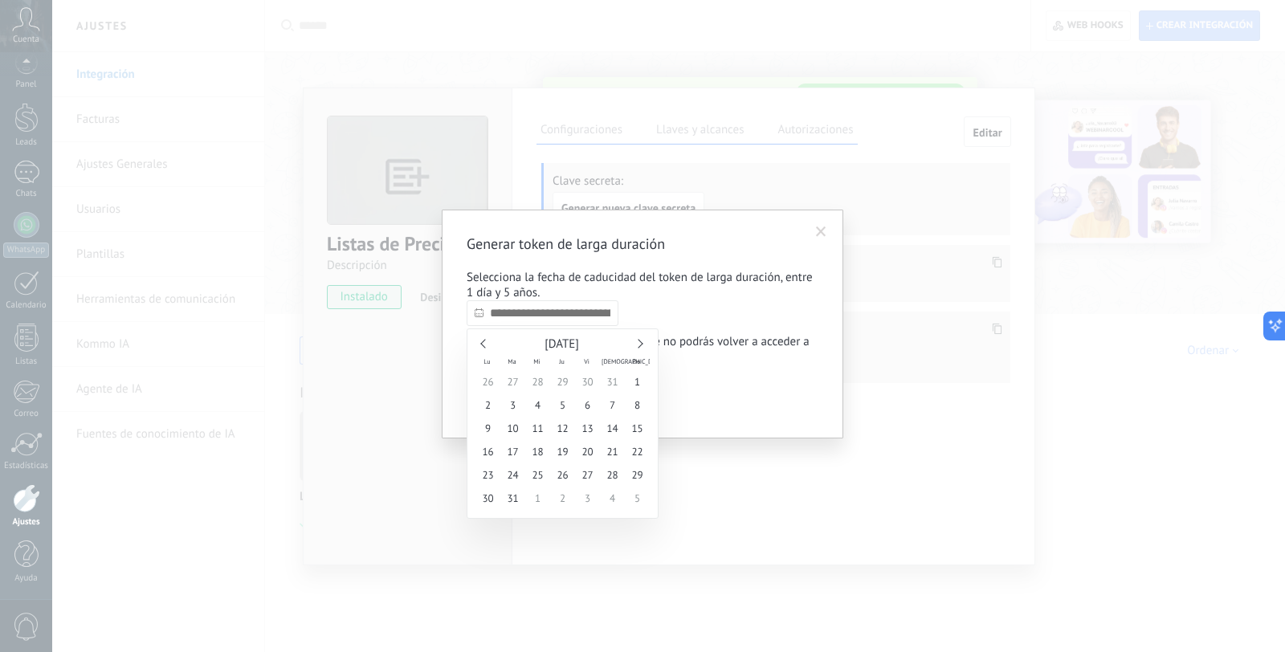
click at [640, 345] on link at bounding box center [638, 343] width 9 height 9
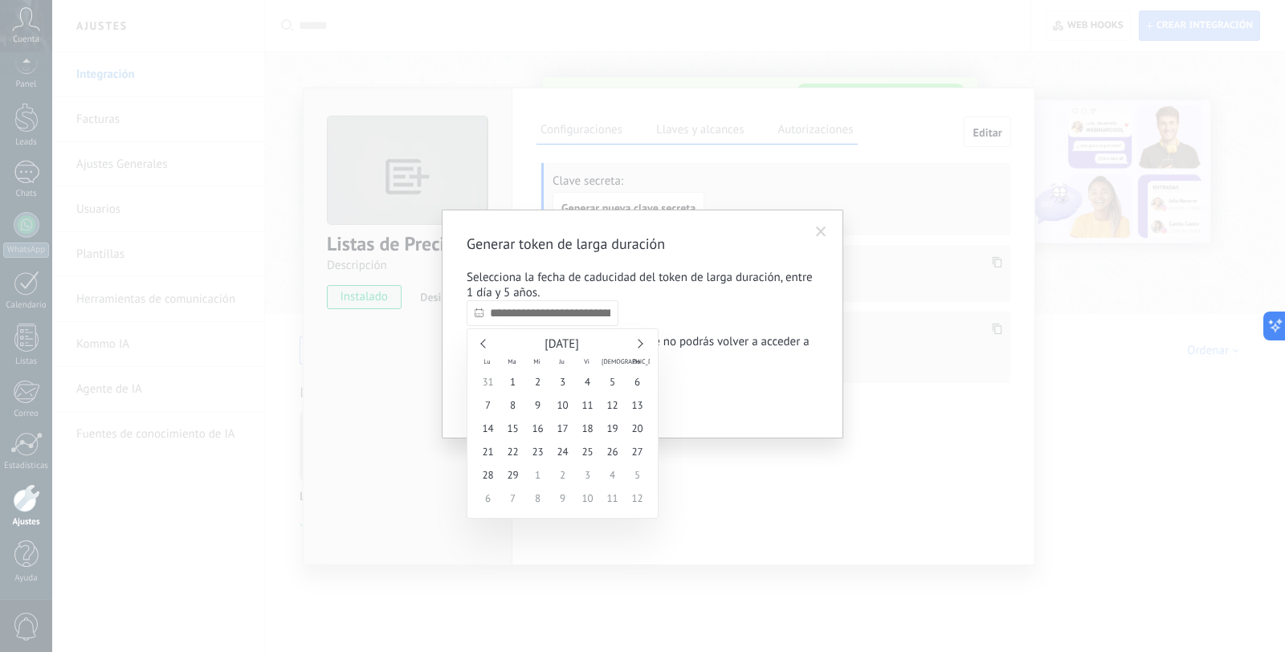
click at [640, 345] on link at bounding box center [638, 343] width 9 height 9
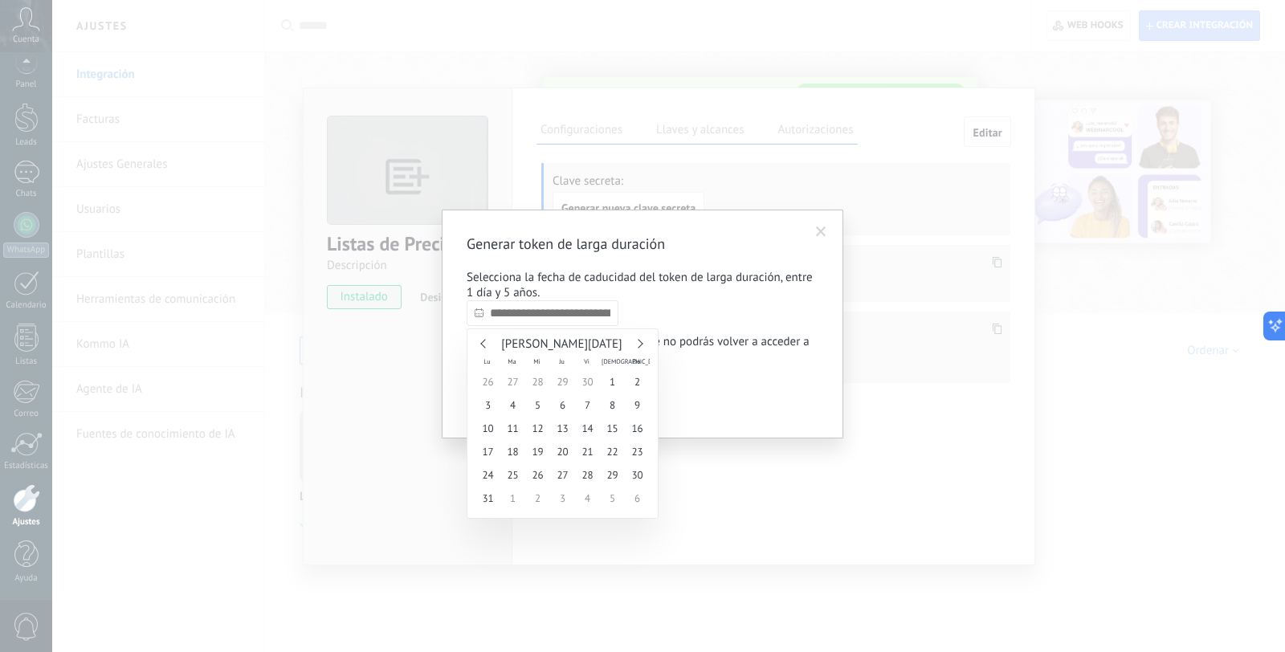
click at [640, 345] on link at bounding box center [638, 343] width 9 height 9
click at [643, 340] on div "[PERSON_NAME][DATE]" at bounding box center [563, 344] width 174 height 14
click at [643, 341] on div "[PERSON_NAME][DATE]" at bounding box center [563, 344] width 174 height 14
click at [651, 342] on div "[DATE] [PERSON_NAME] Do 26 27 28 29 30 1 2 3 4 5 6 7 8 9 10 11 12 13 14 15 16 1…" at bounding box center [563, 424] width 192 height 190
click at [639, 343] on link at bounding box center [638, 343] width 9 height 9
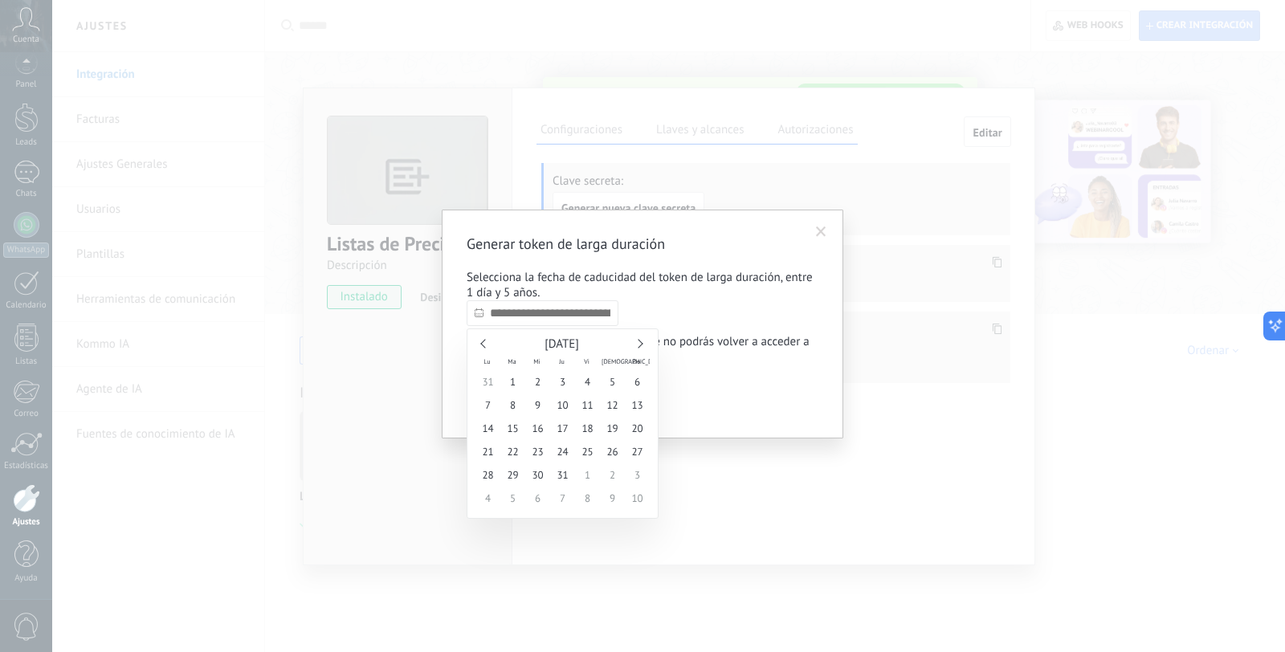
click at [639, 343] on link at bounding box center [638, 343] width 9 height 9
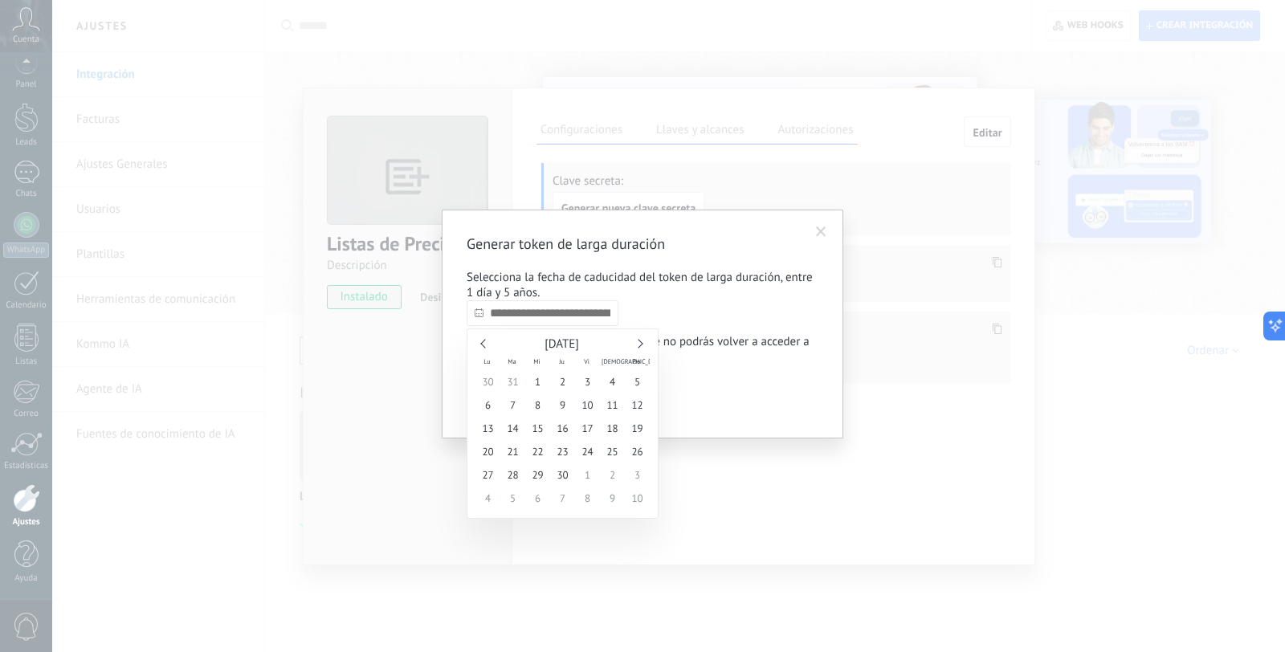
click at [639, 343] on link at bounding box center [638, 343] width 9 height 9
click at [633, 349] on div "[DATE]" at bounding box center [563, 344] width 174 height 14
click at [639, 343] on link at bounding box center [638, 343] width 9 height 9
type input "**********"
click at [483, 381] on span "1" at bounding box center [488, 381] width 25 height 23
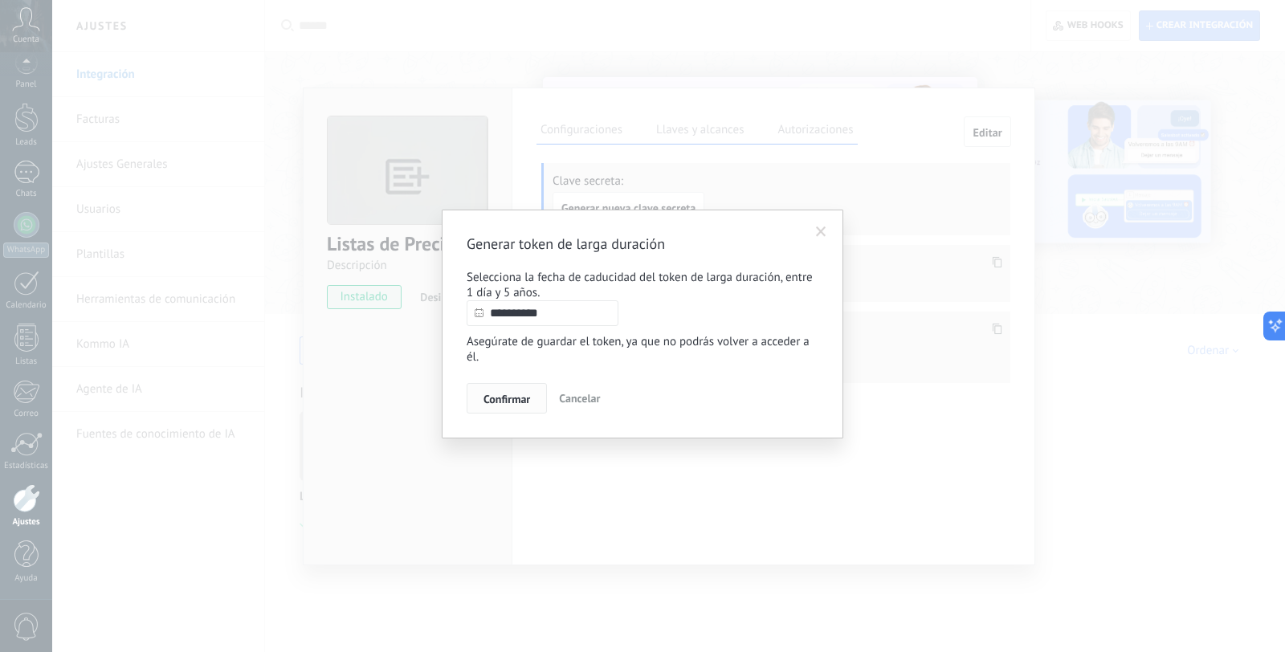
click at [510, 401] on span "Confirmar" at bounding box center [507, 399] width 47 height 11
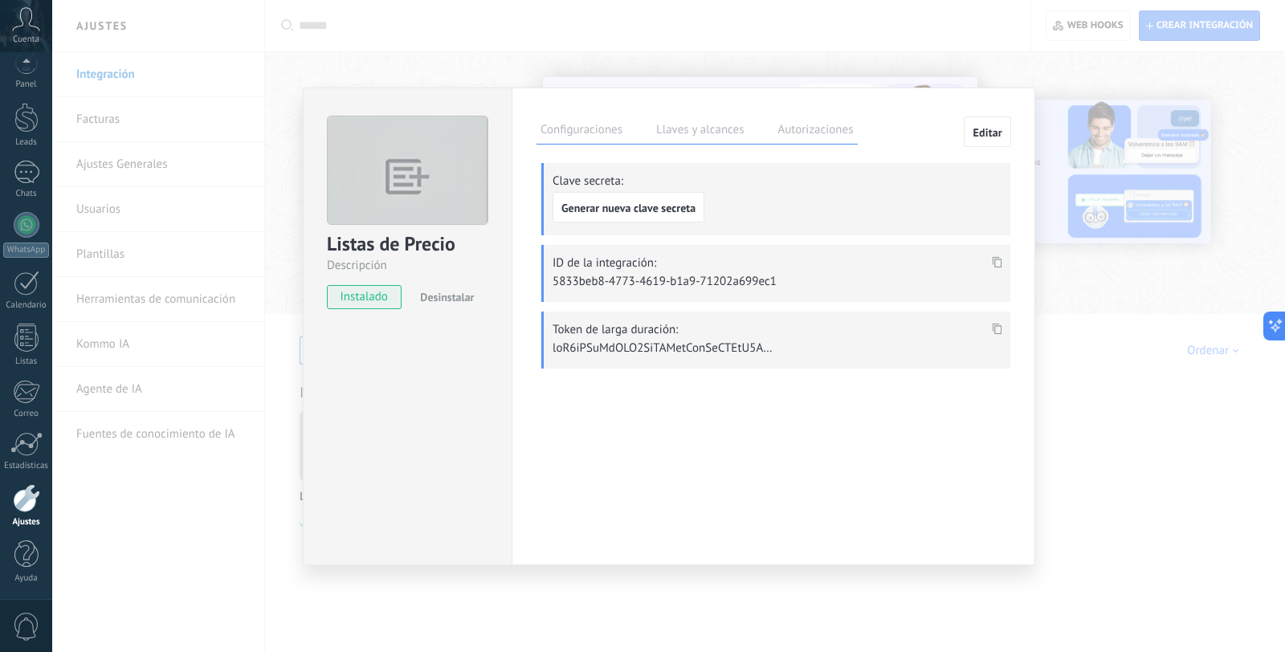
click at [993, 332] on icon at bounding box center [998, 328] width 10 height 11
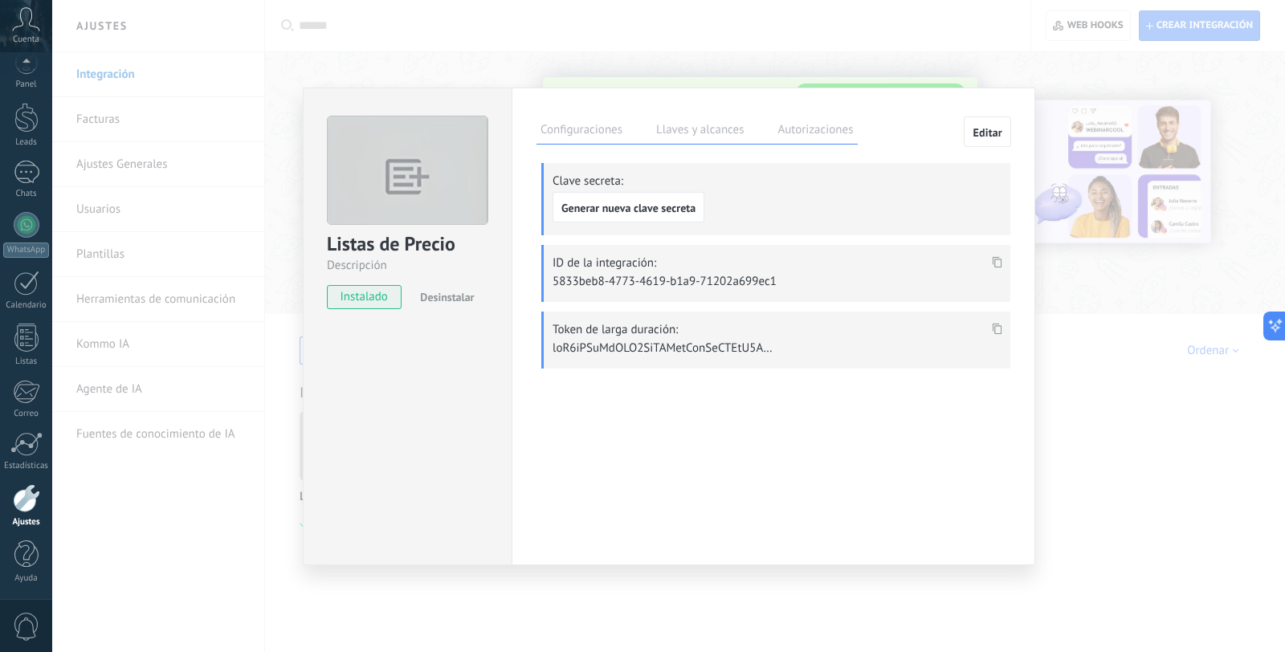
click at [999, 329] on icon at bounding box center [998, 328] width 10 height 11
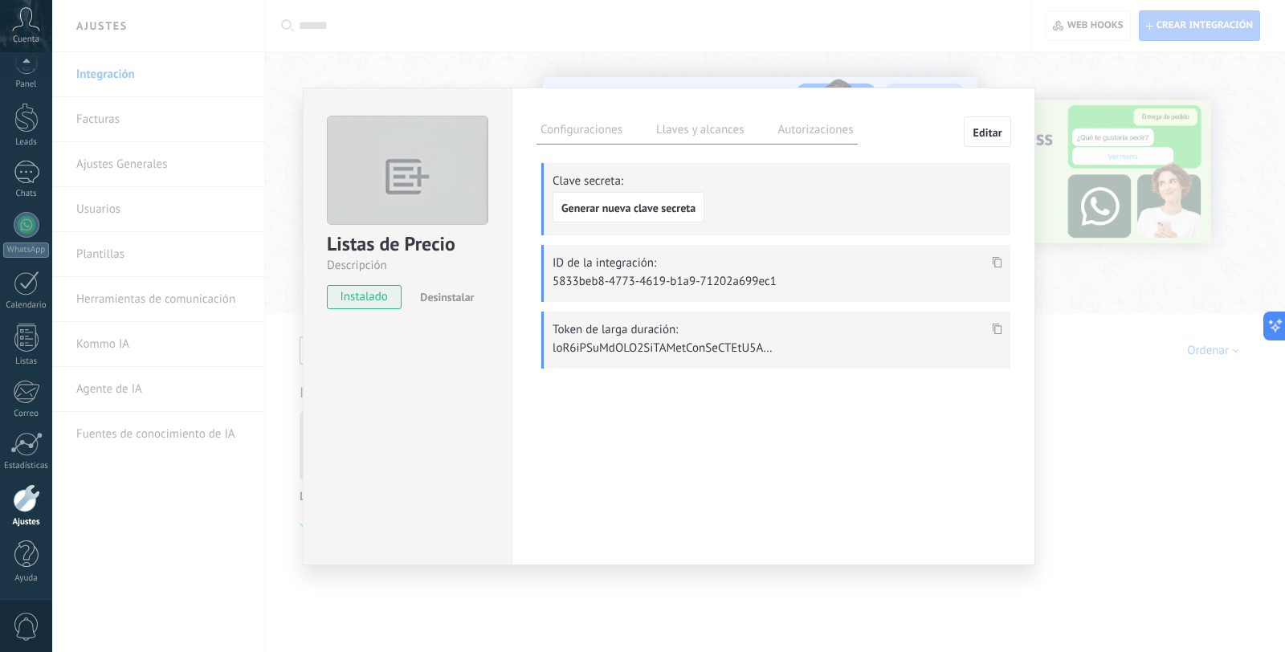
click at [787, 133] on label "Autorizaciones" at bounding box center [816, 132] width 84 height 23
